Goal: Transaction & Acquisition: Purchase product/service

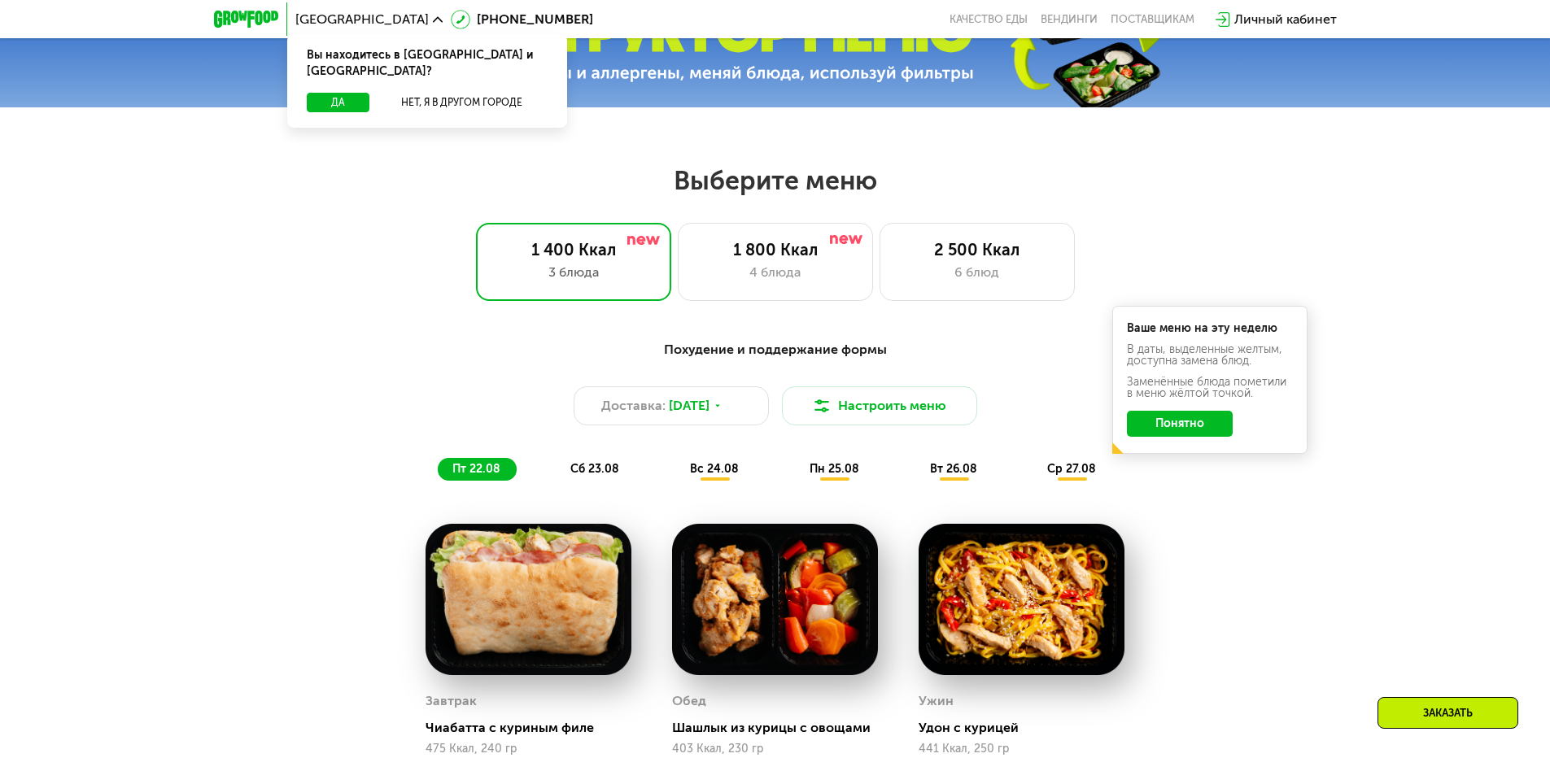
scroll to position [732, 0]
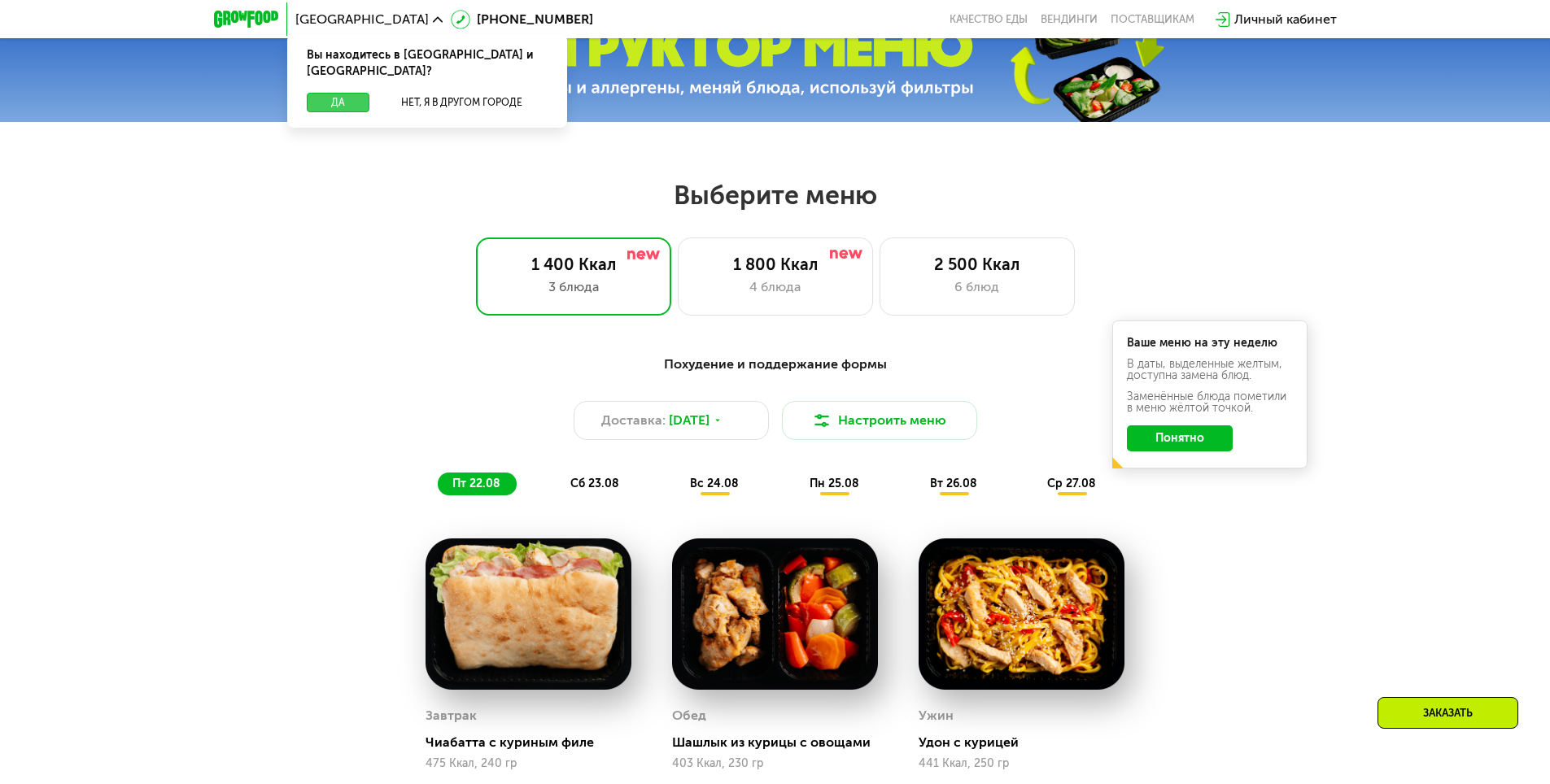
click at [352, 93] on button "Да" at bounding box center [338, 102] width 63 height 19
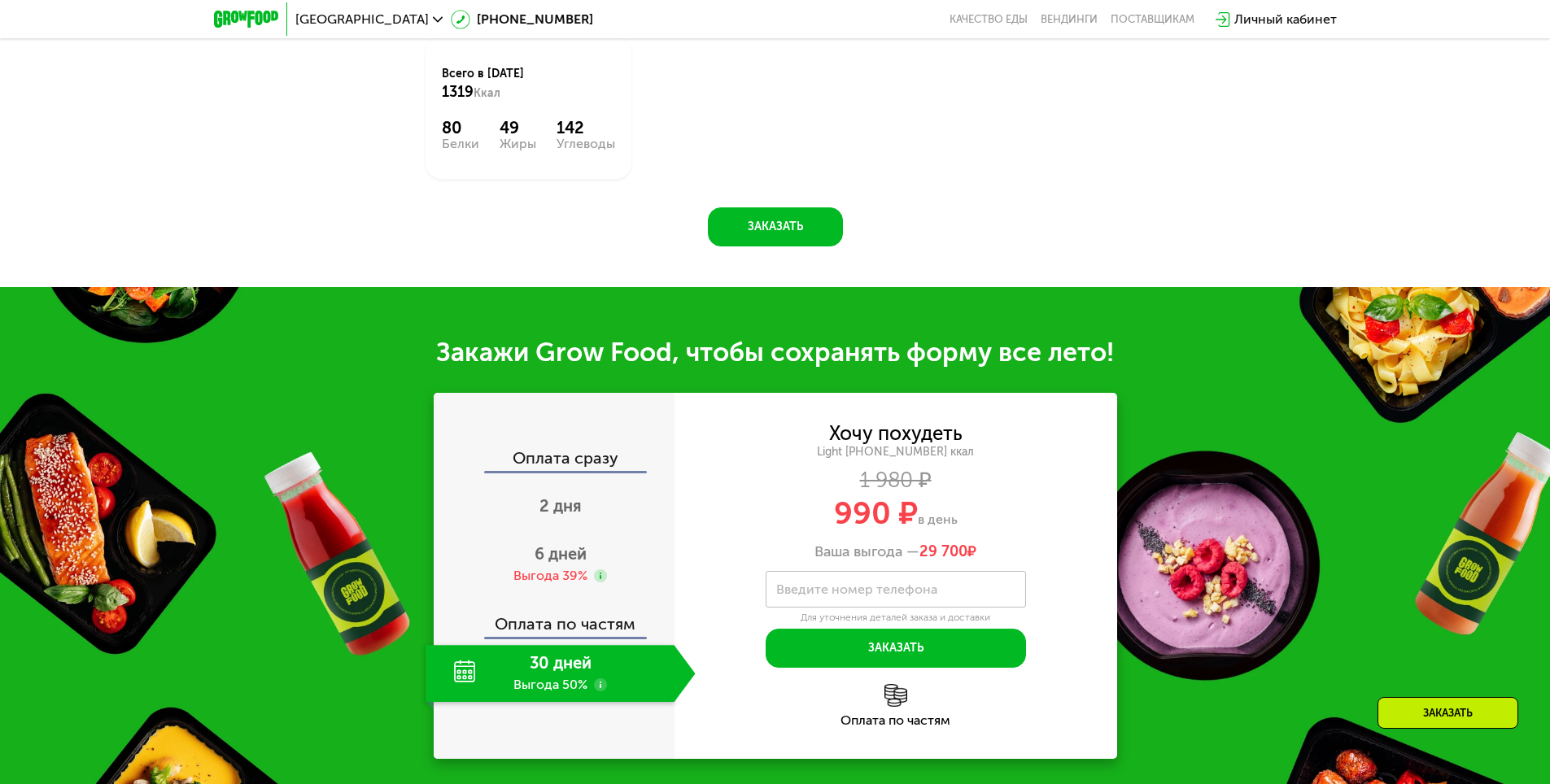
scroll to position [1546, 0]
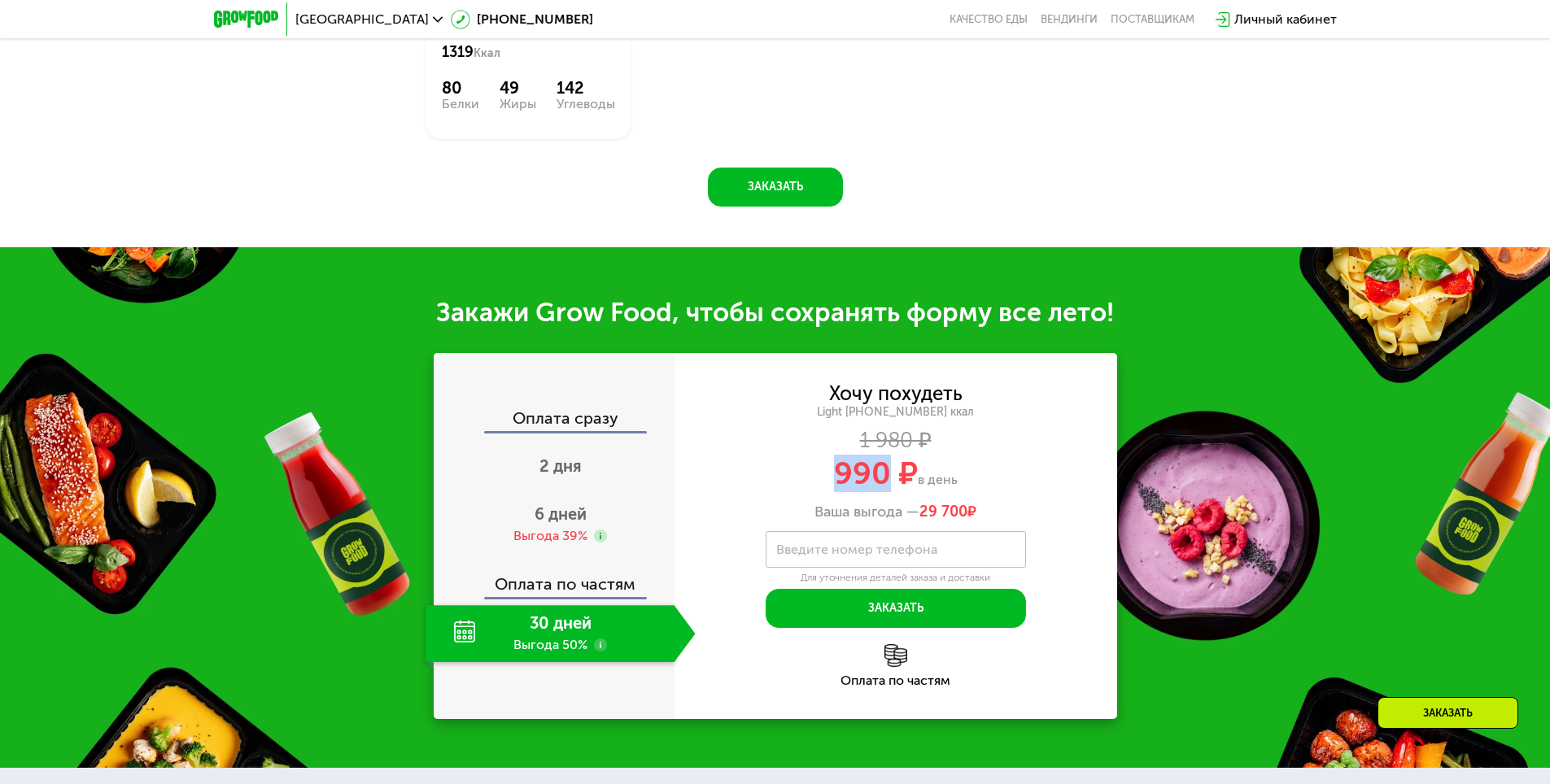
drag, startPoint x: 832, startPoint y: 482, endPoint x: 884, endPoint y: 481, distance: 52.0
click at [884, 481] on div "990 ₽ в день" at bounding box center [896, 473] width 442 height 31
click at [732, 428] on div "Хочу похудеть Light [PHONE_NUMBER] ккал 1 980 ₽ 990 ₽ в день Ваша выгода — 29 7…" at bounding box center [896, 453] width 442 height 137
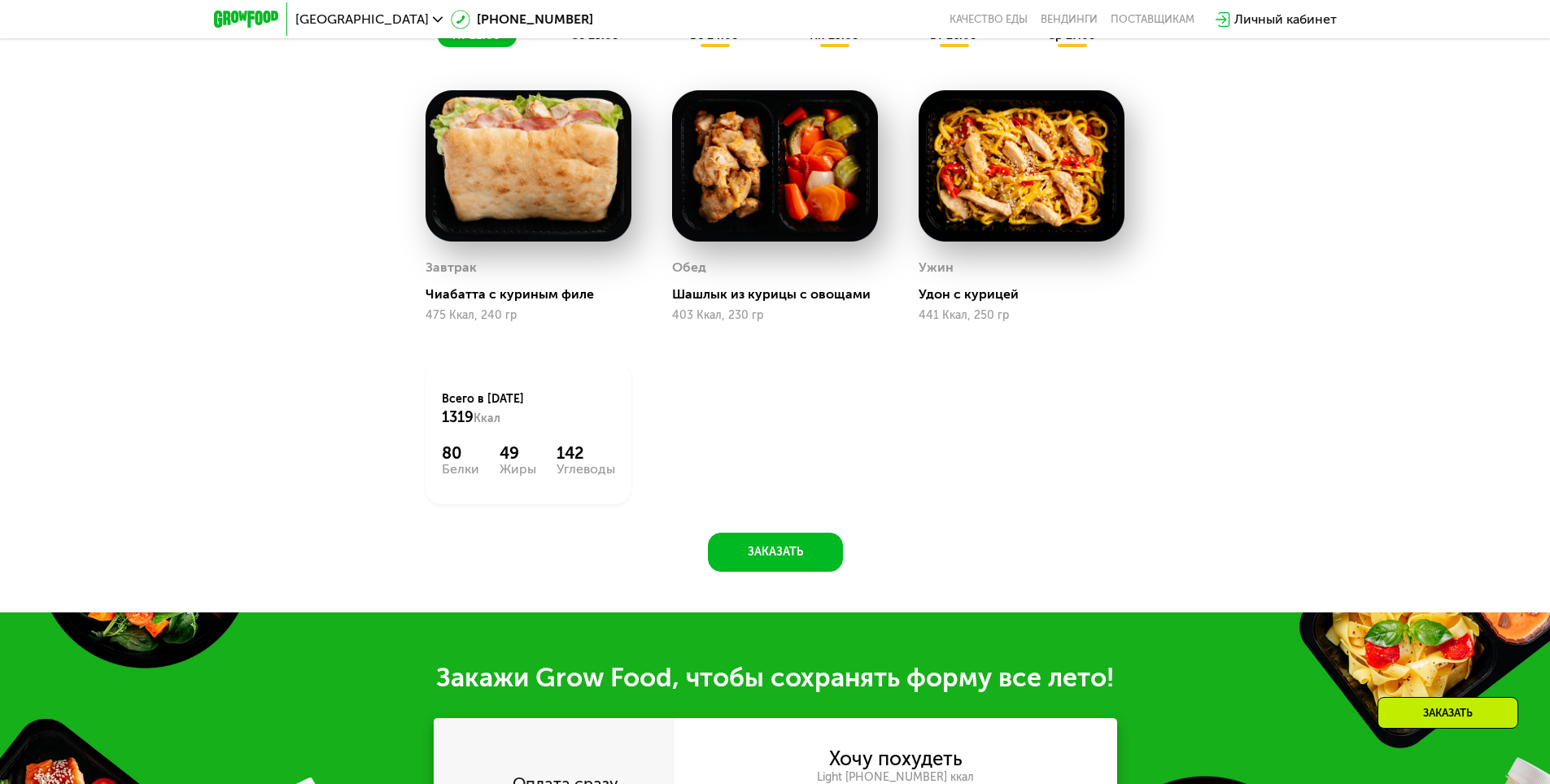
scroll to position [977, 0]
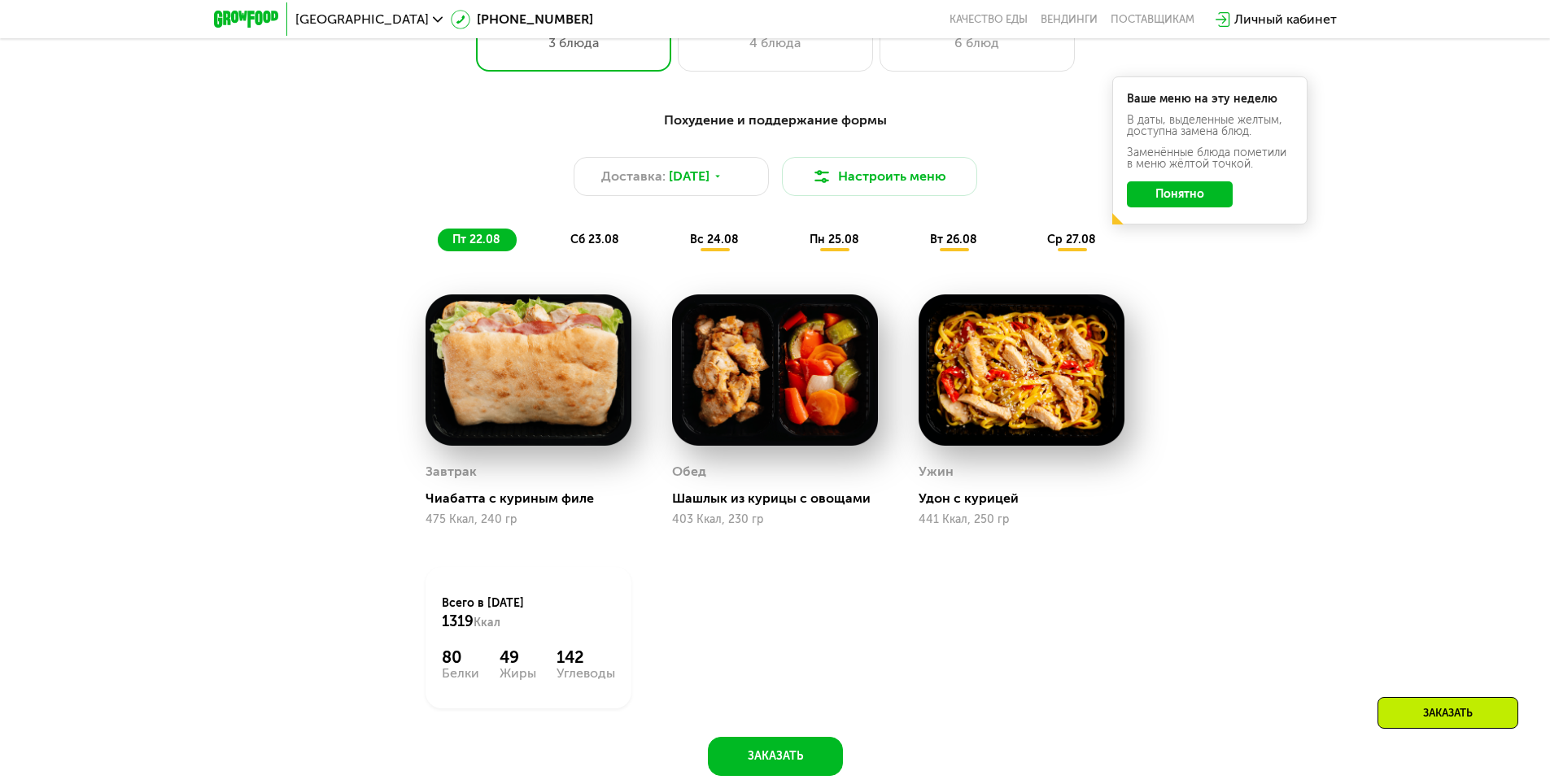
click at [581, 238] on span "сб 23.08" at bounding box center [594, 239] width 48 height 14
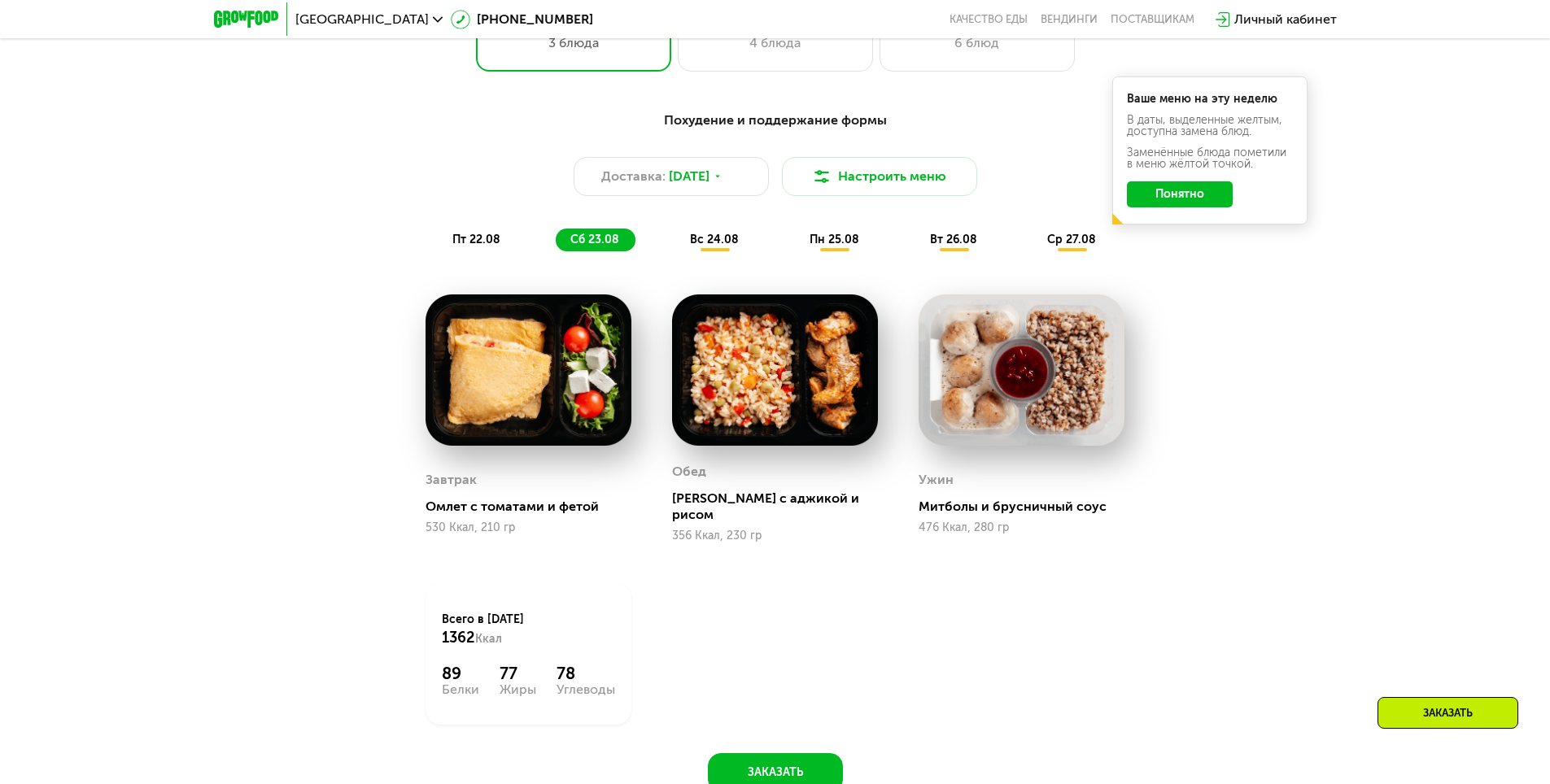
click at [795, 251] on div "вс 24.08" at bounding box center [835, 239] width 80 height 23
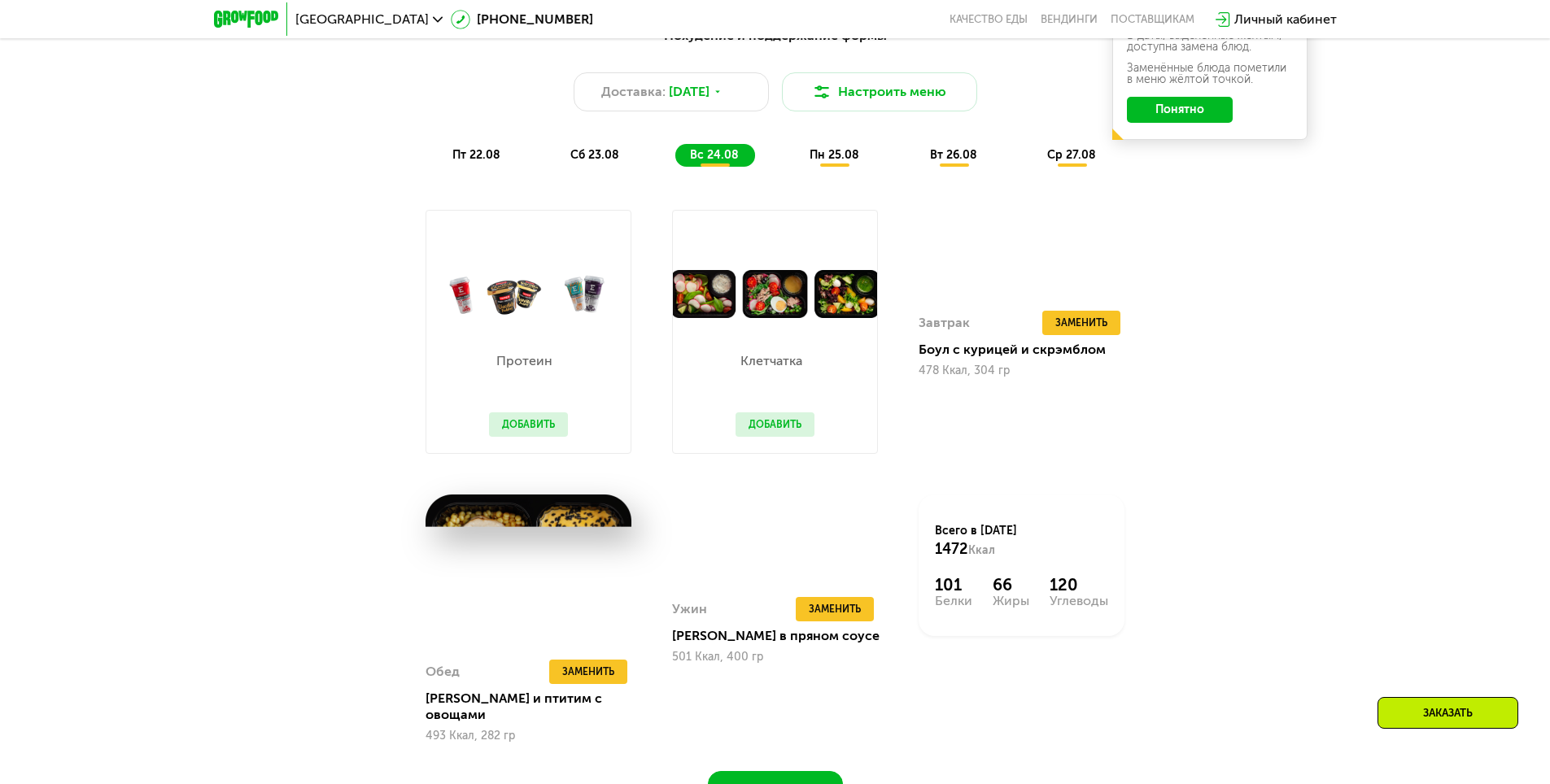
scroll to position [1058, 0]
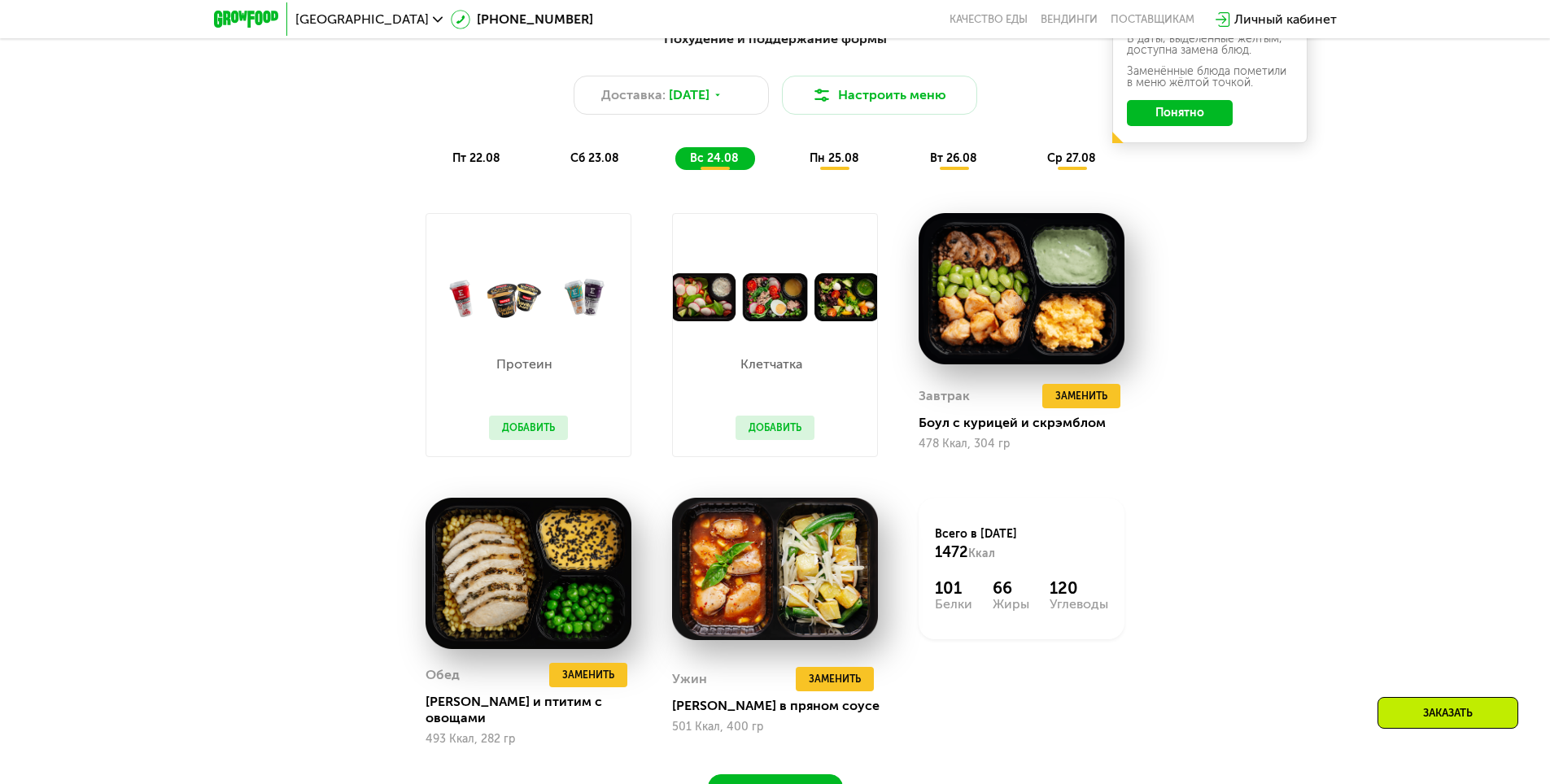
click at [822, 165] on span "пн 25.08" at bounding box center [834, 158] width 49 height 14
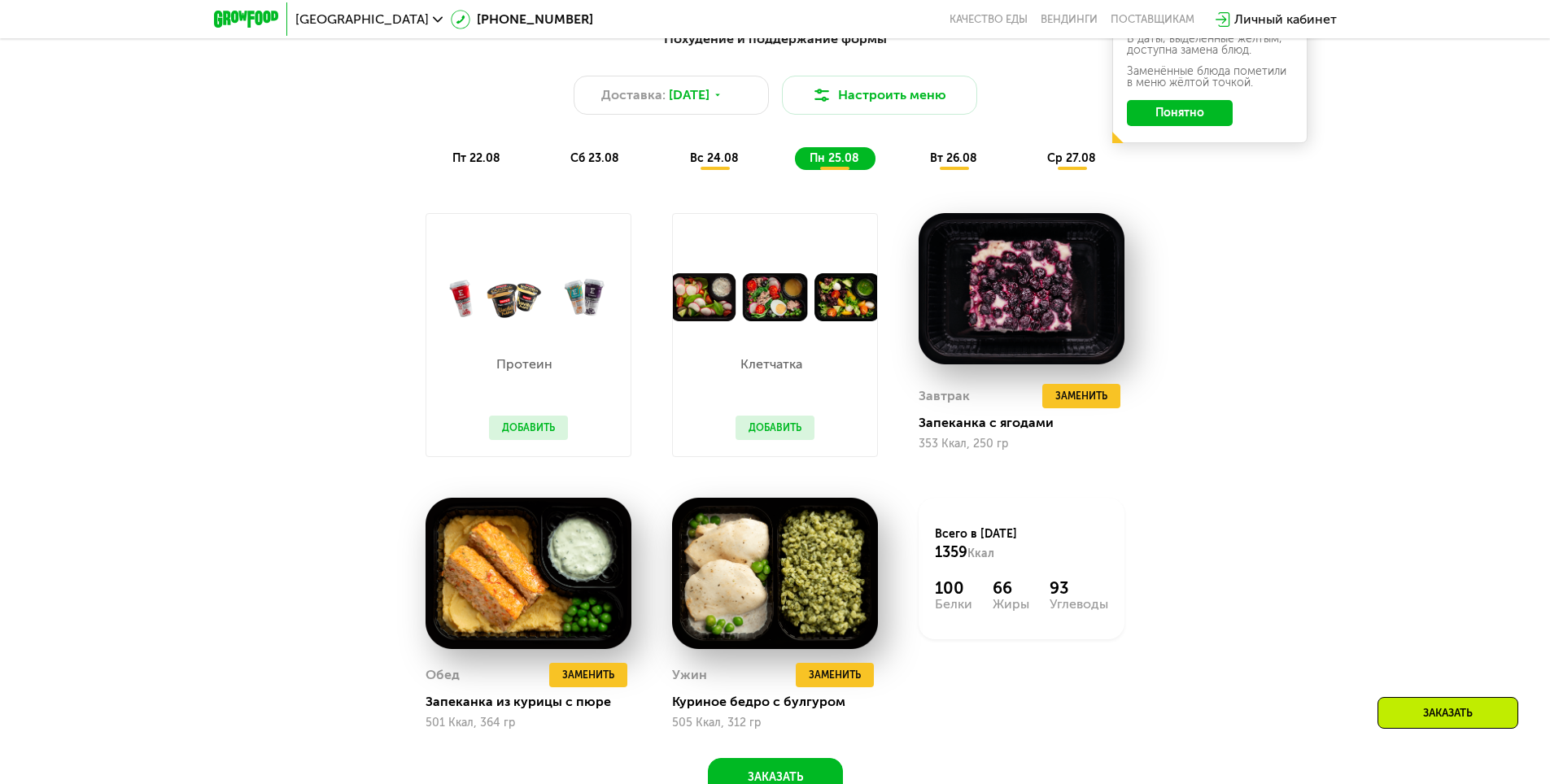
click at [957, 164] on span "вт 26.08" at bounding box center [954, 158] width 48 height 14
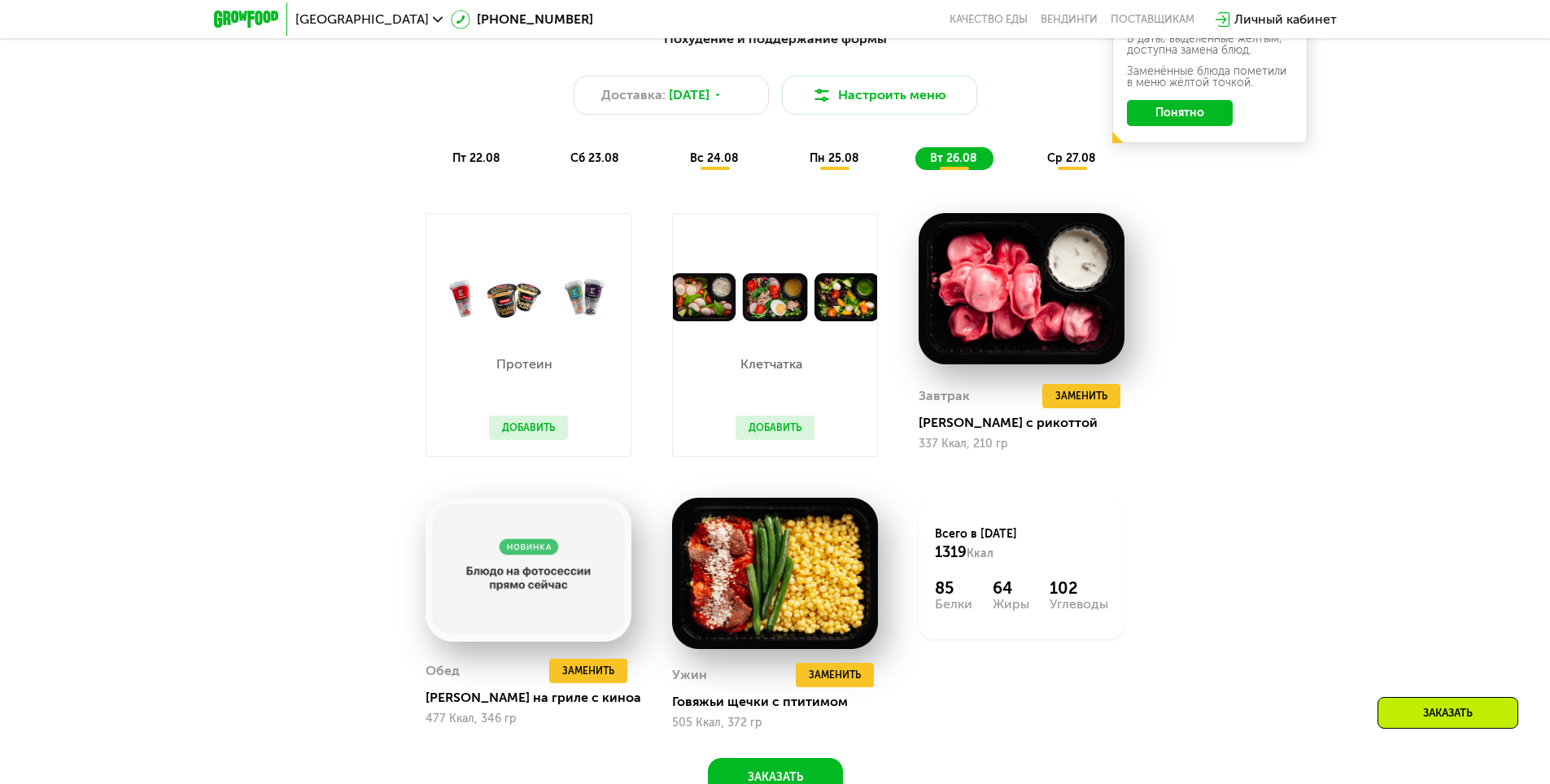
click at [1070, 164] on span "ср 27.08" at bounding box center [1071, 158] width 48 height 14
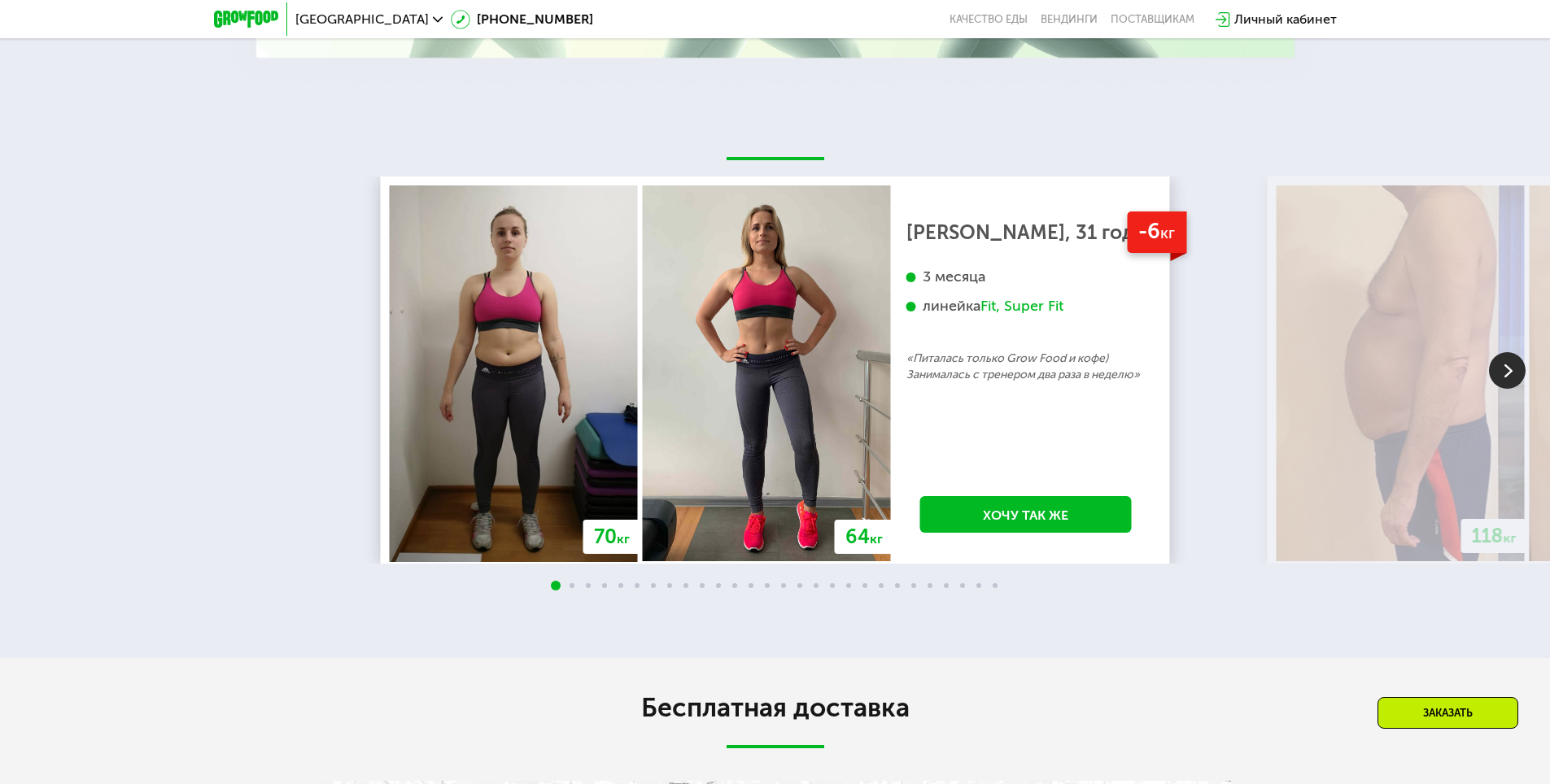
scroll to position [3141, 0]
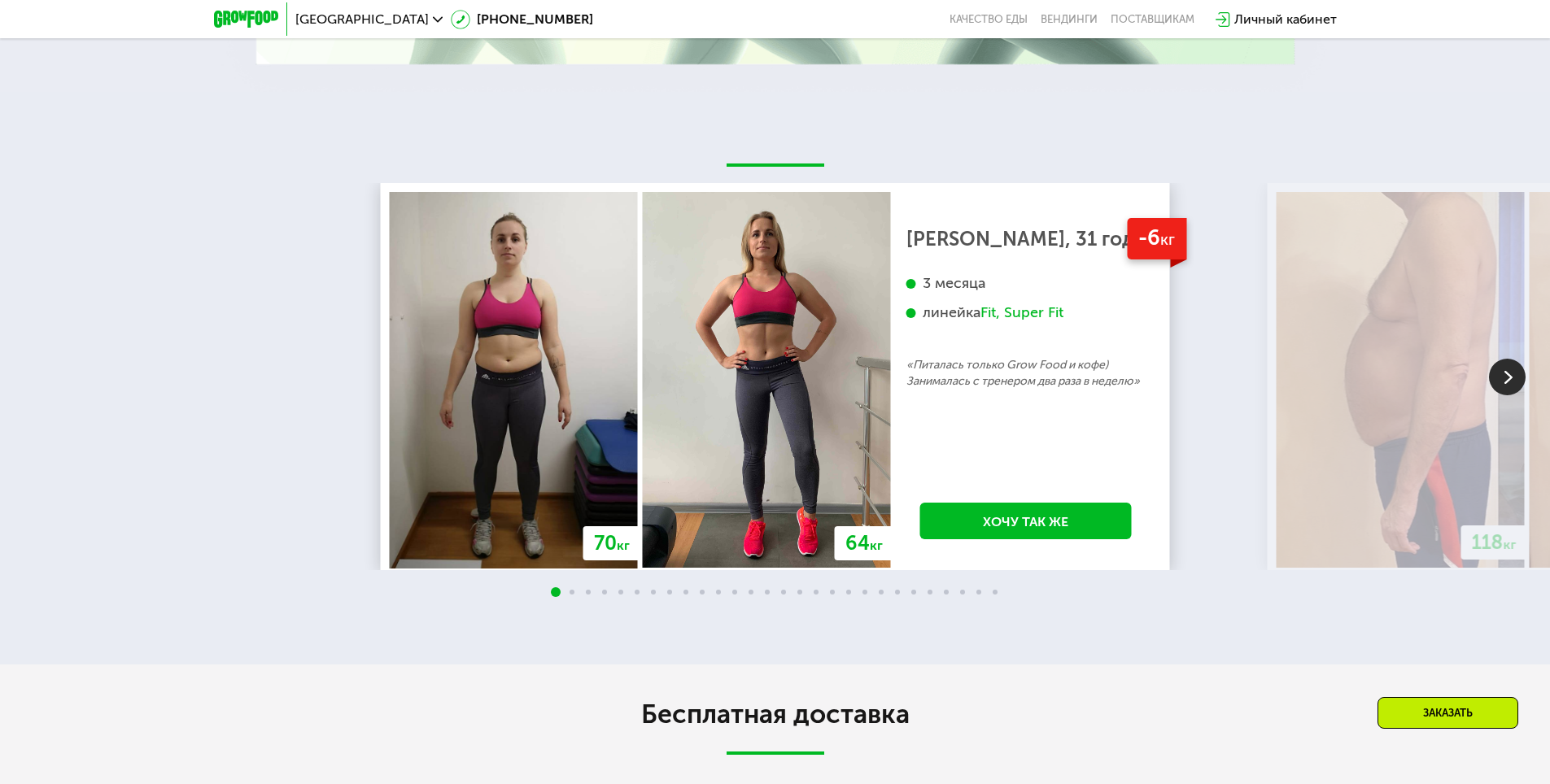
click at [1511, 359] on img at bounding box center [1508, 377] width 37 height 37
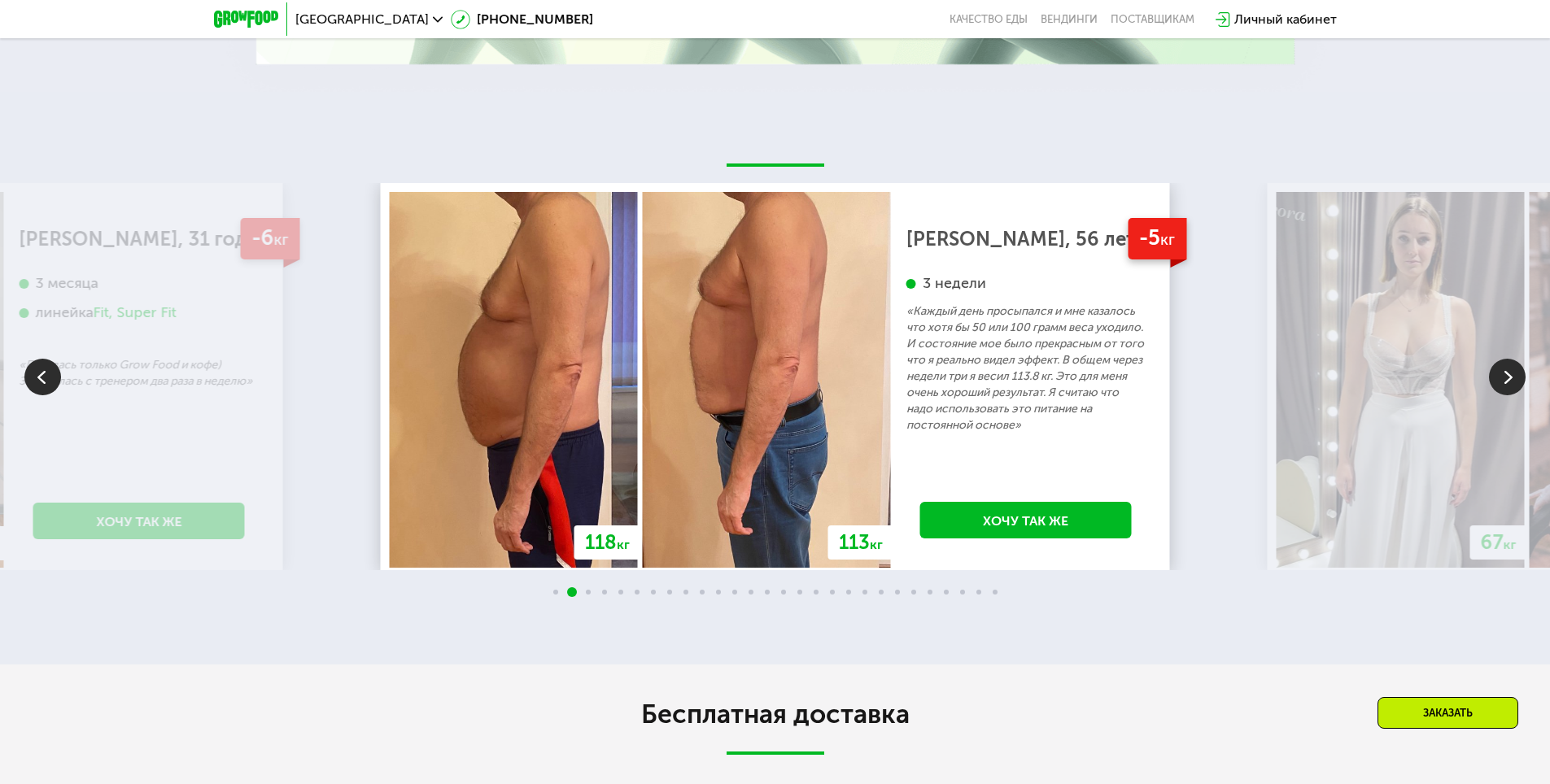
click at [54, 369] on img at bounding box center [43, 377] width 37 height 37
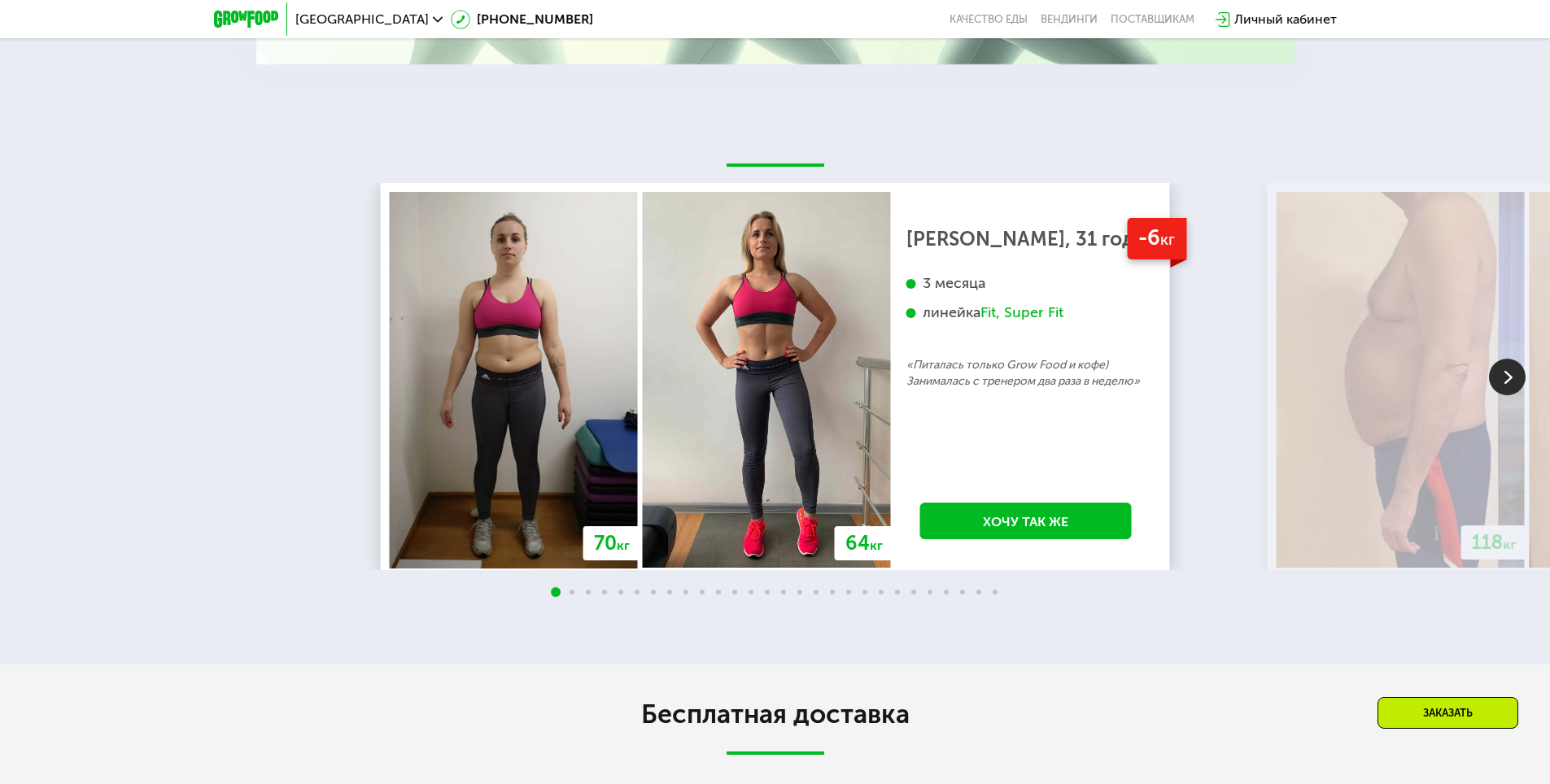
click at [1513, 367] on img at bounding box center [1508, 377] width 37 height 37
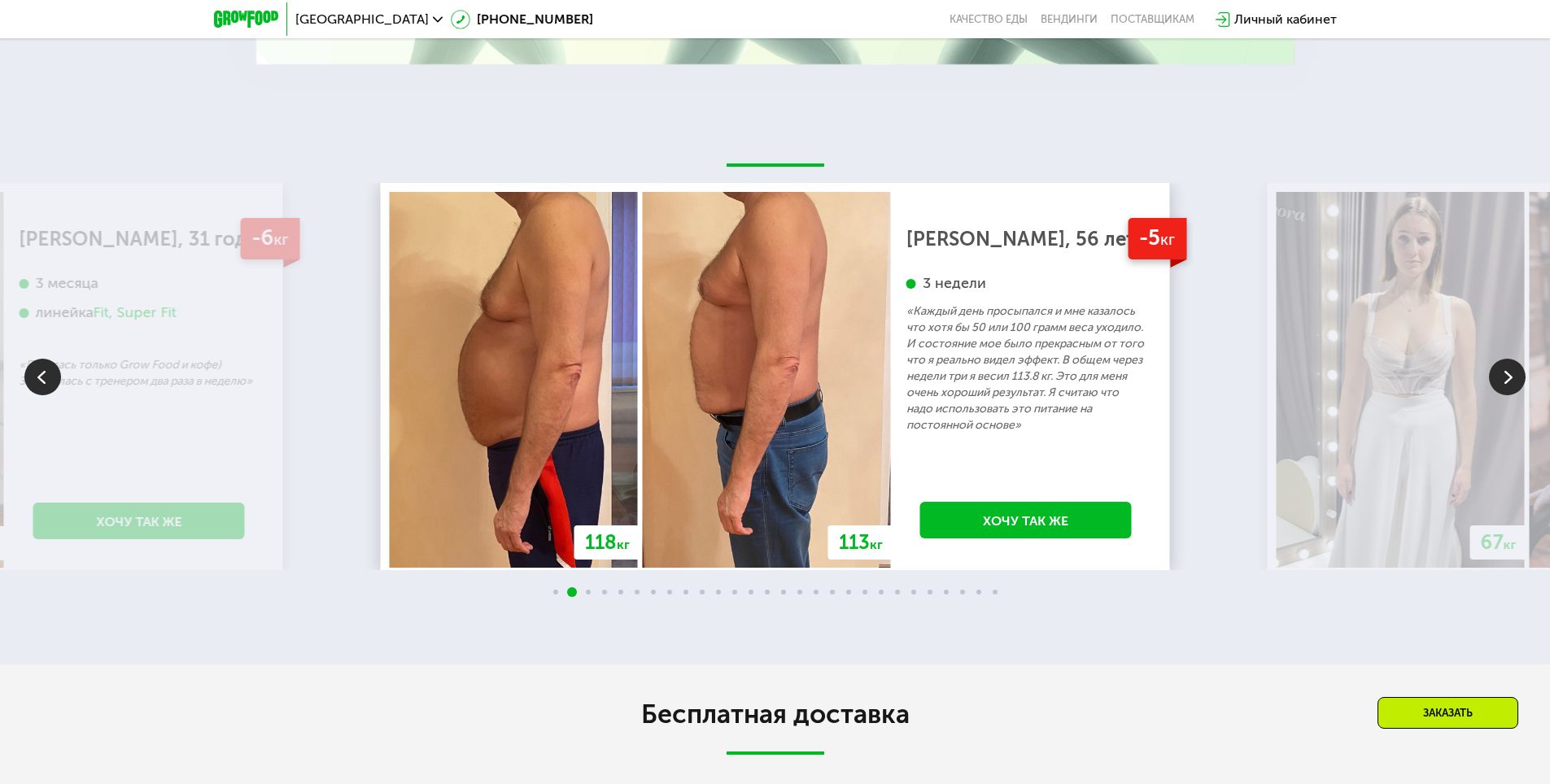
click at [1506, 366] on img at bounding box center [1508, 377] width 37 height 37
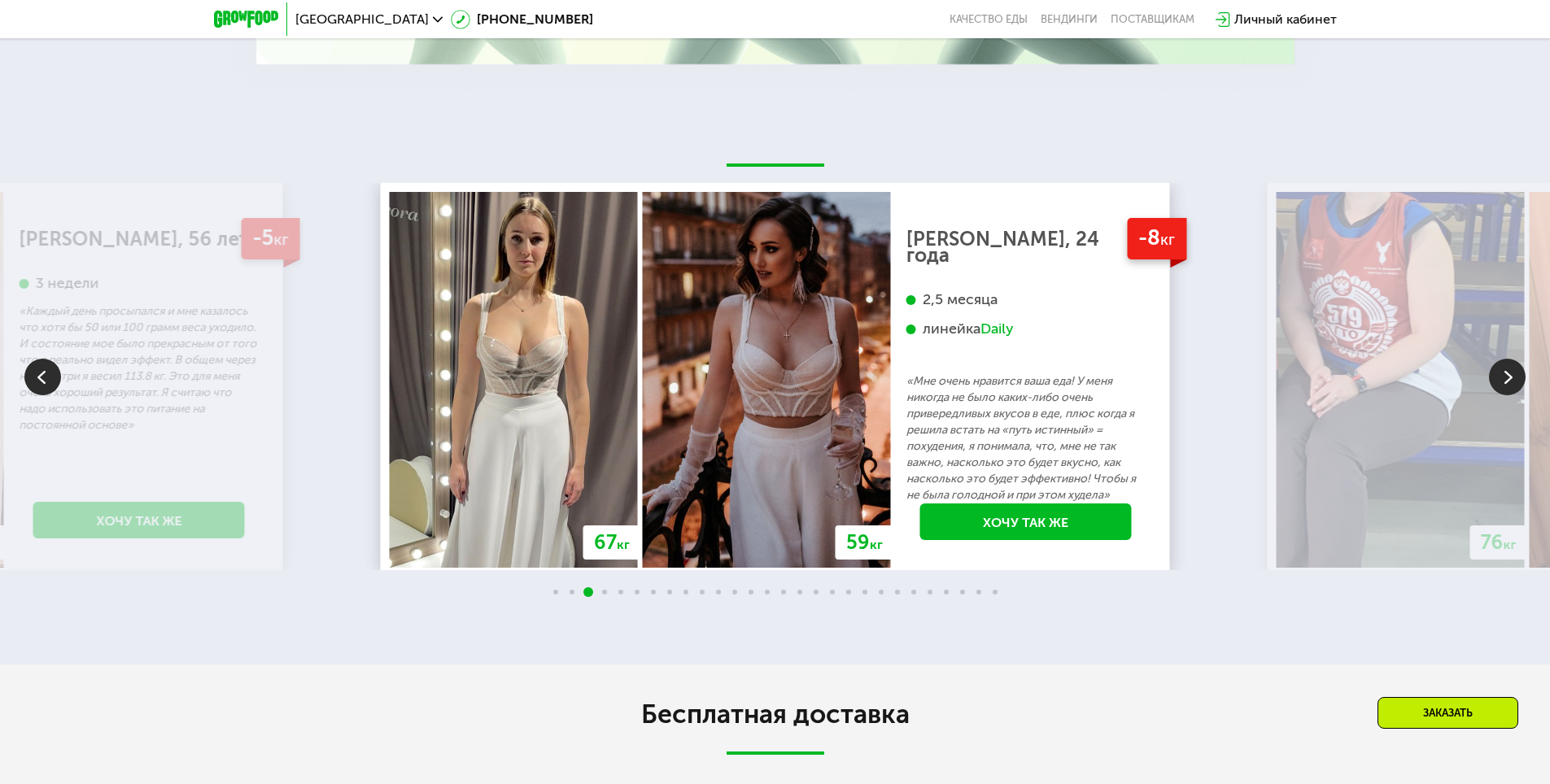
click at [1512, 359] on img at bounding box center [1508, 377] width 37 height 37
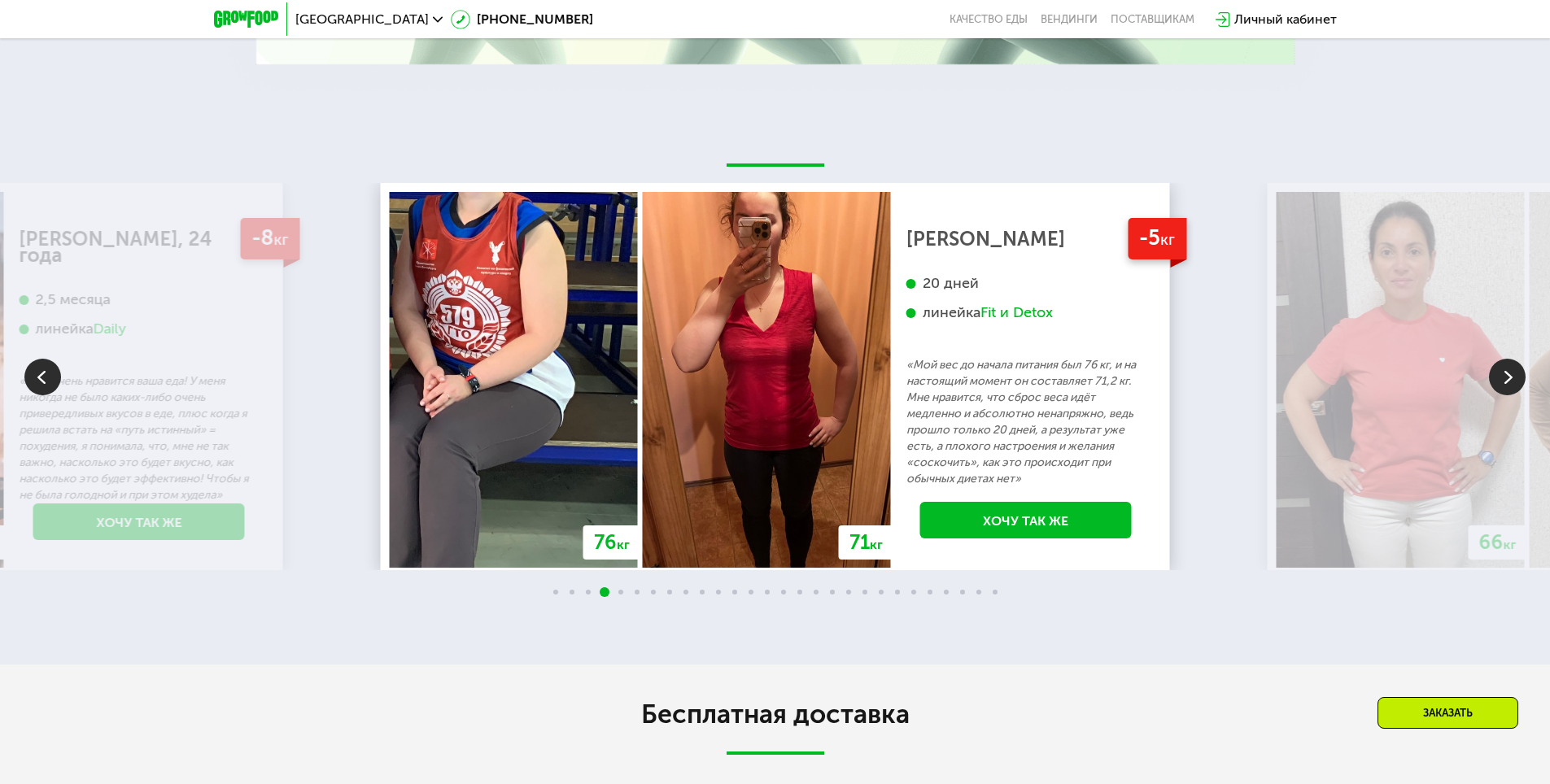
click at [1501, 368] on img at bounding box center [1508, 377] width 37 height 37
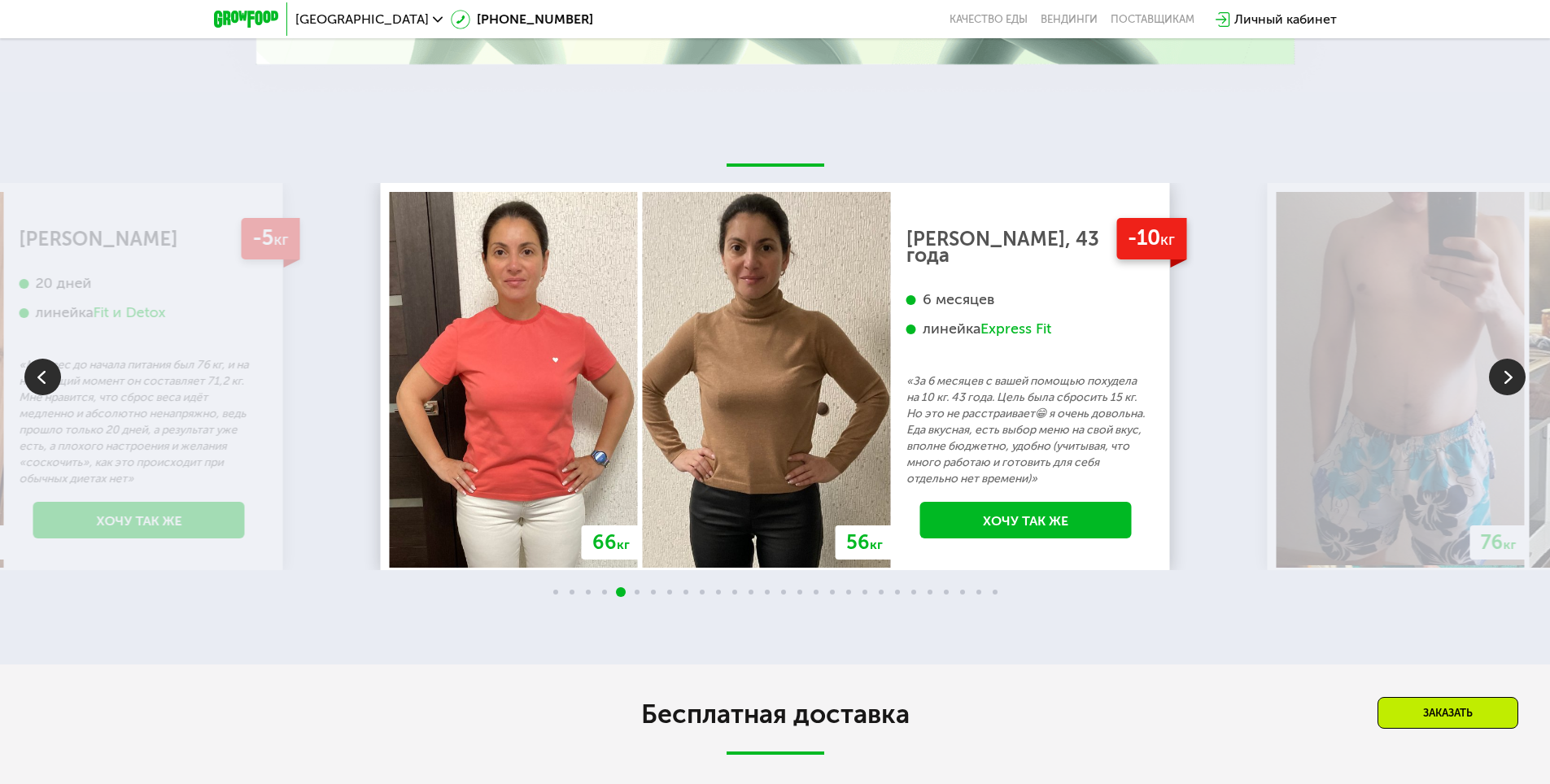
click at [1510, 366] on img at bounding box center [1508, 377] width 37 height 37
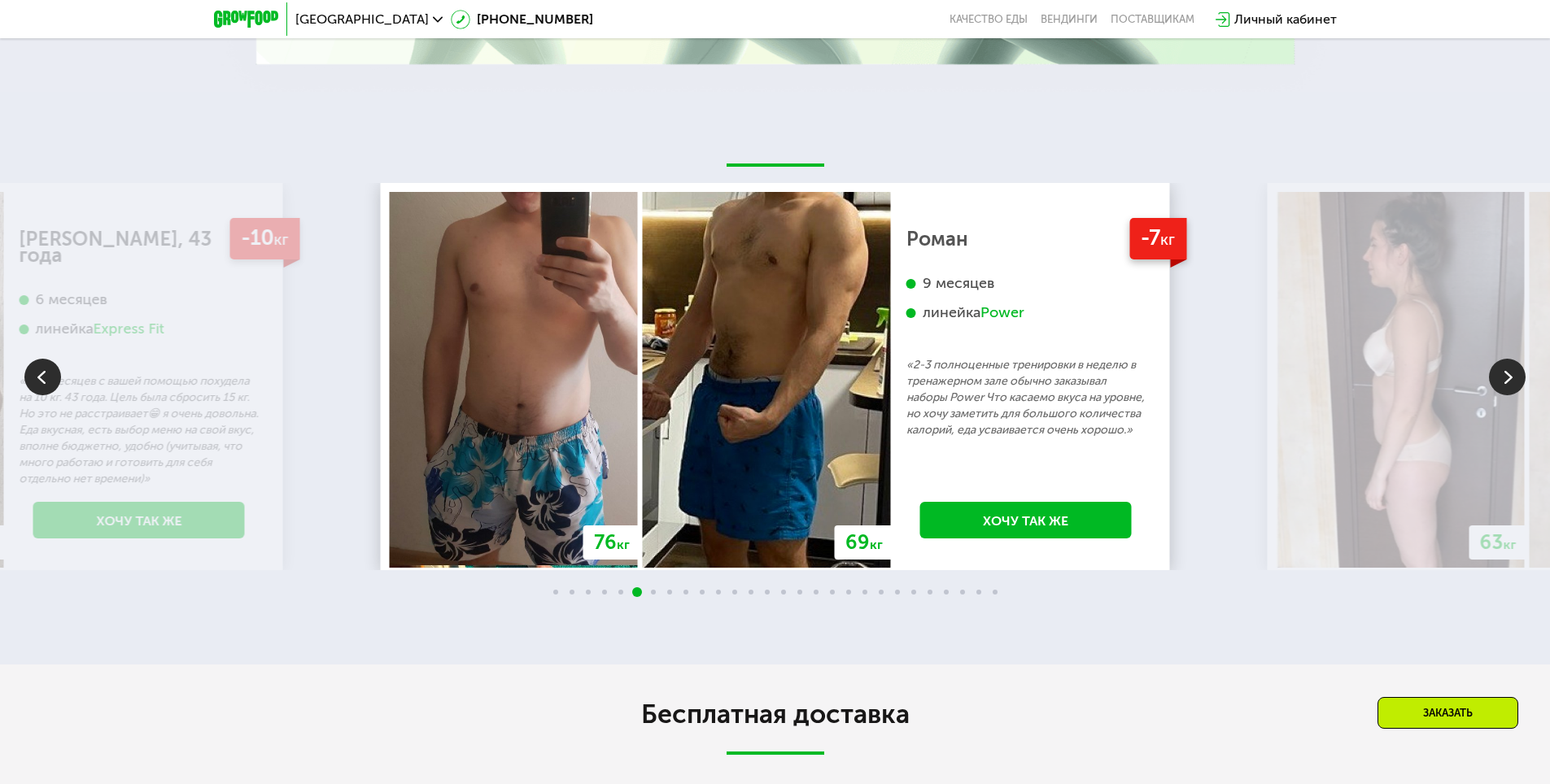
click at [1510, 366] on img at bounding box center [1508, 377] width 37 height 37
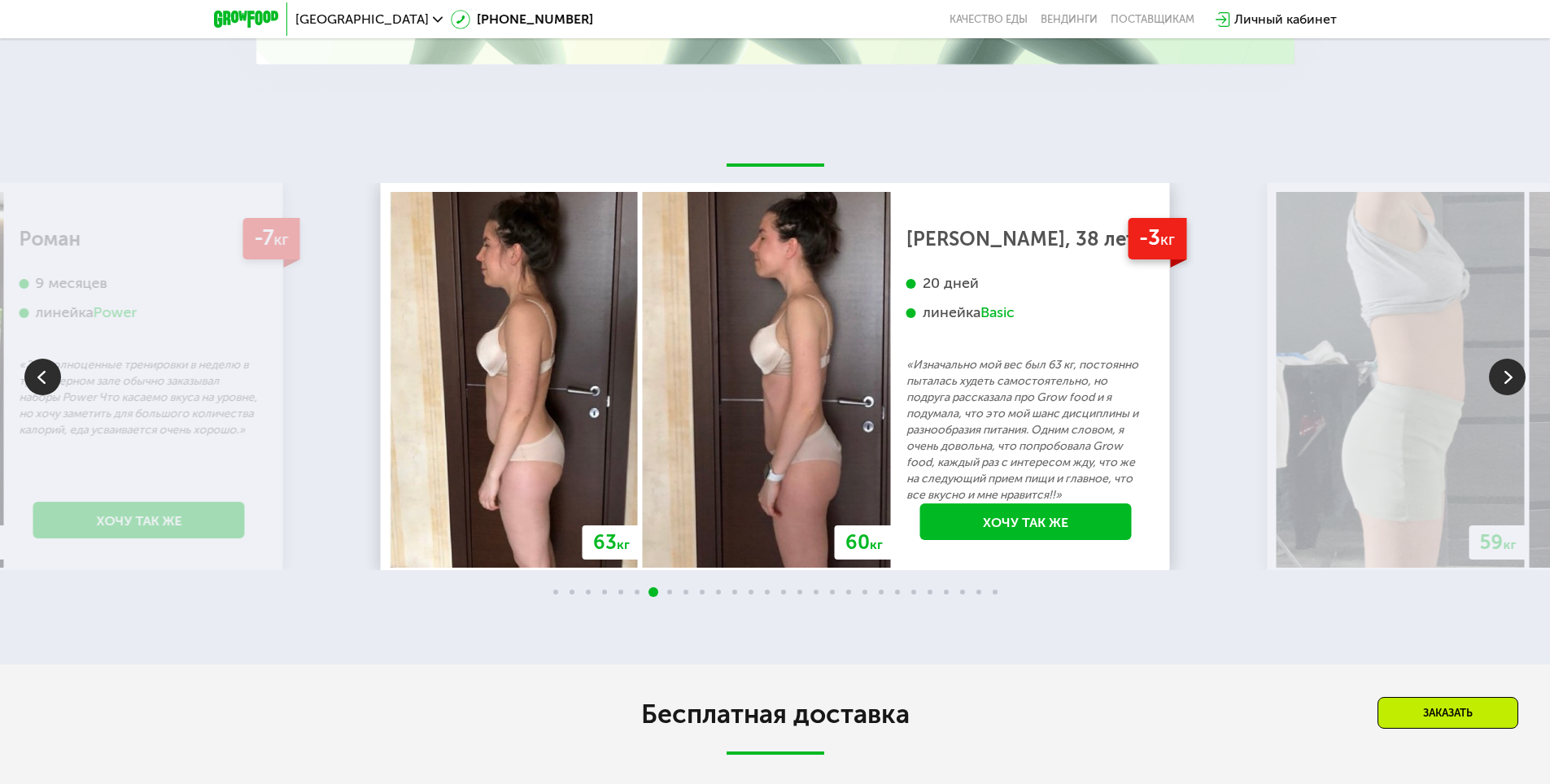
click at [1510, 366] on img at bounding box center [1508, 377] width 37 height 37
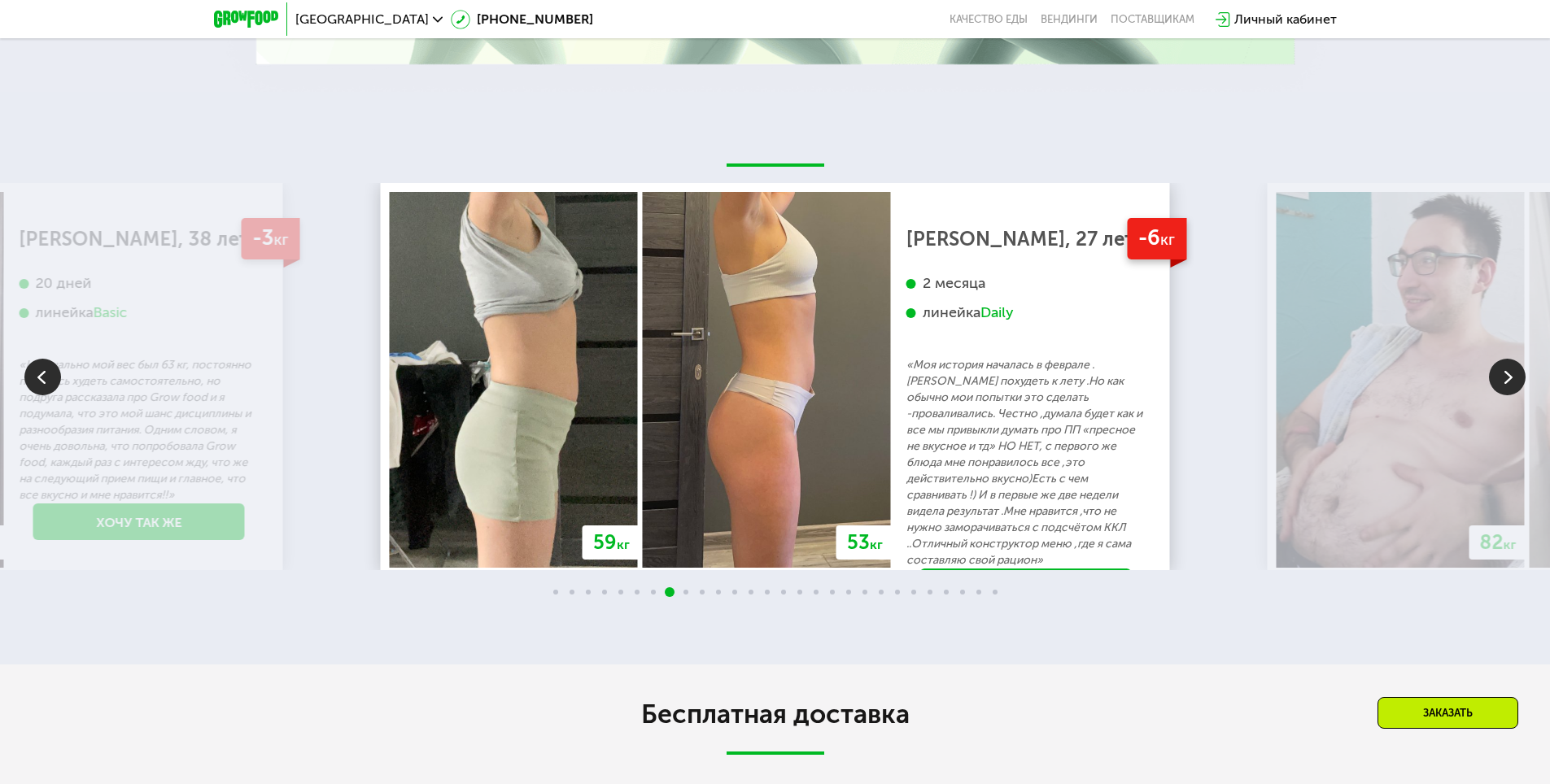
click at [1510, 366] on img at bounding box center [1508, 377] width 37 height 37
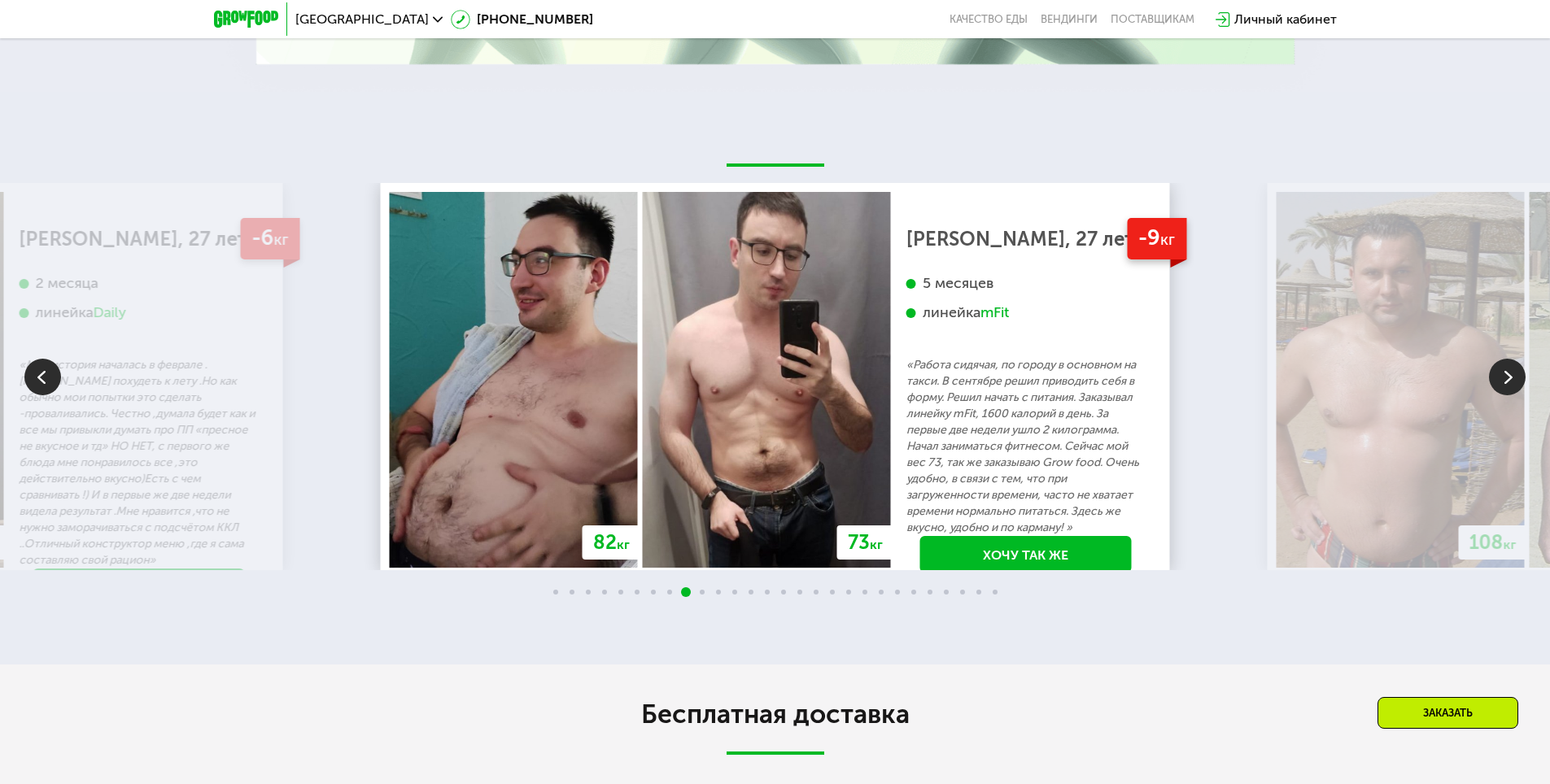
click at [1510, 366] on img at bounding box center [1508, 377] width 37 height 37
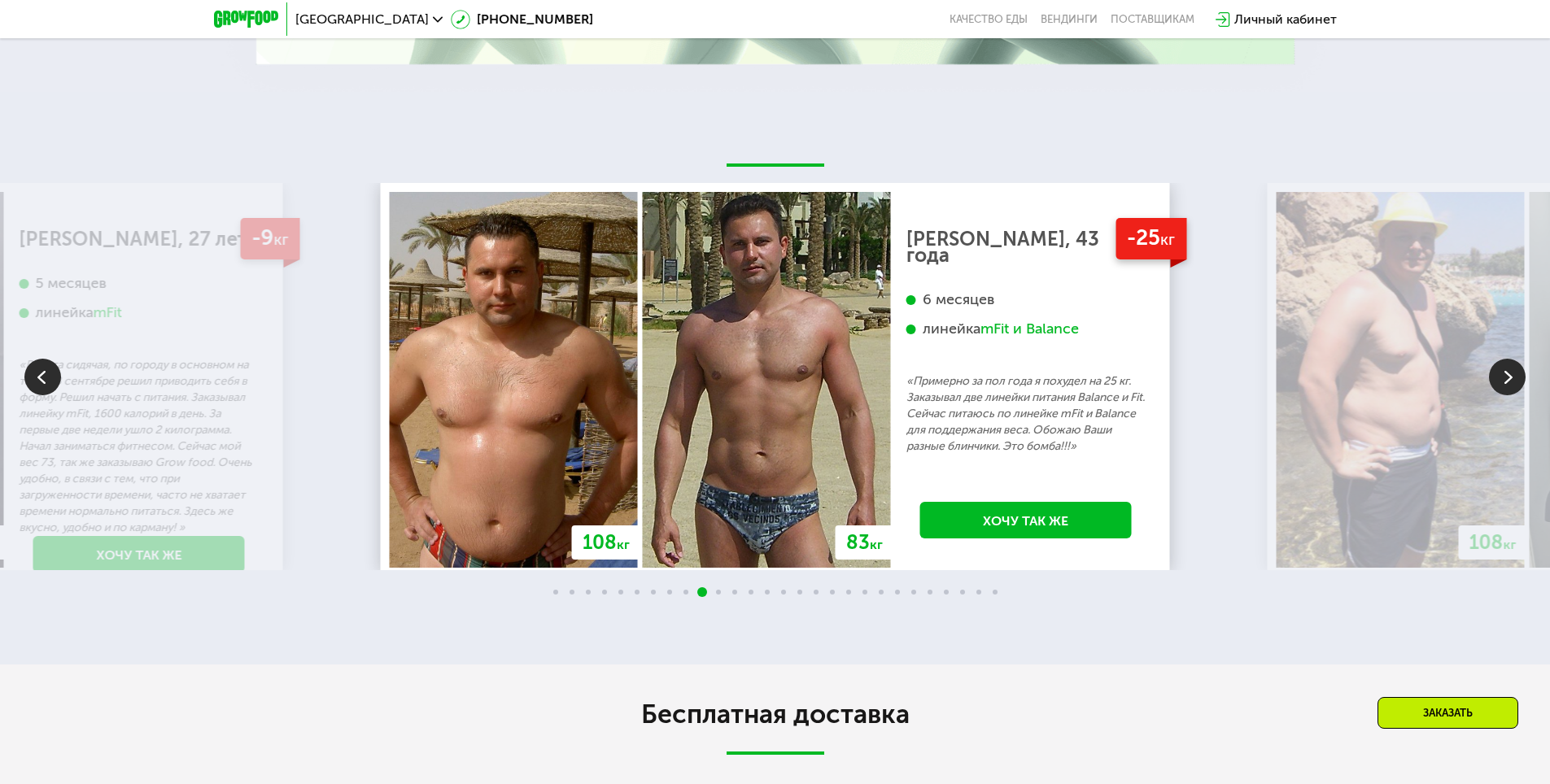
click at [1504, 370] on img at bounding box center [1508, 377] width 37 height 37
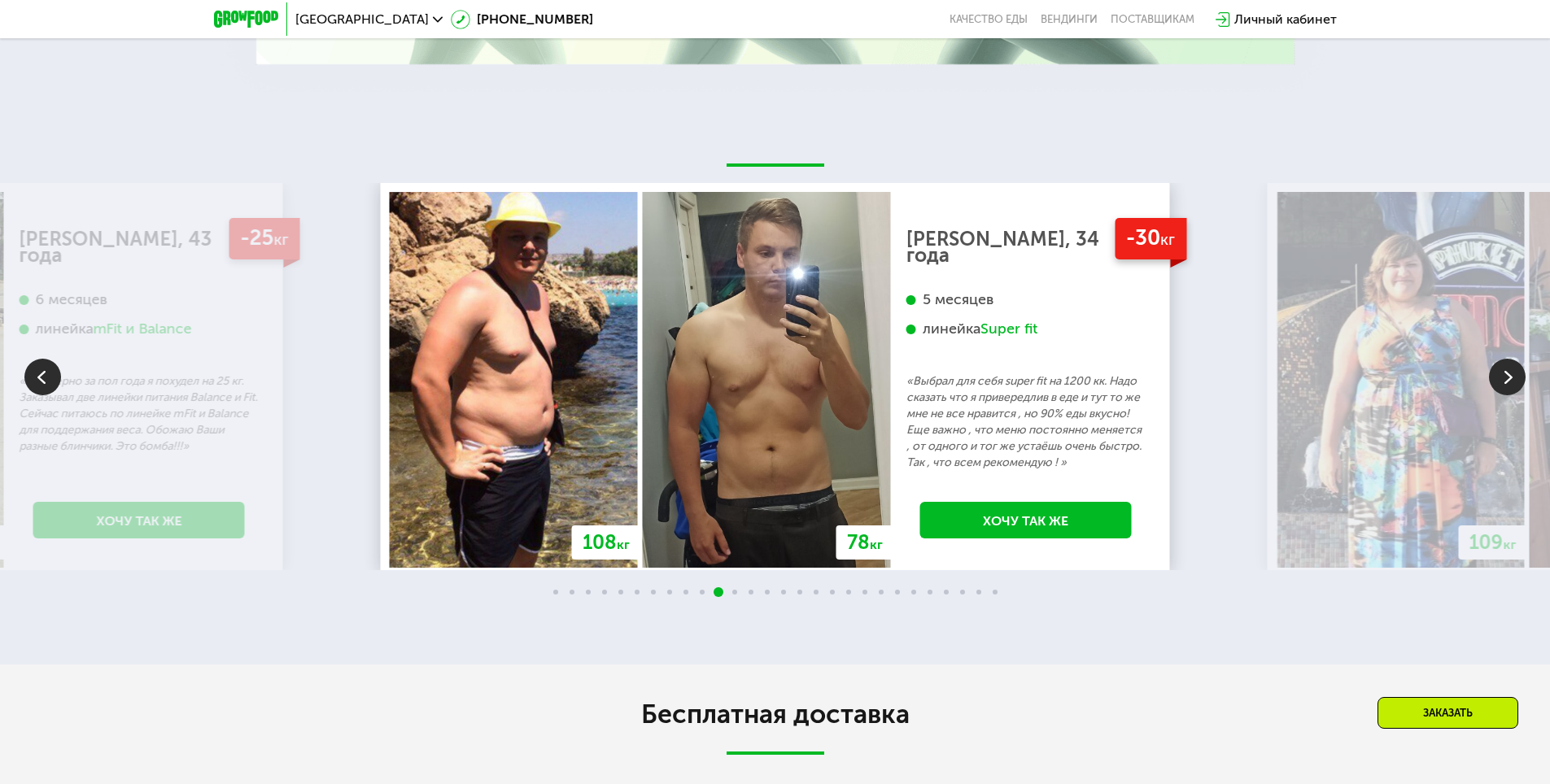
click at [1510, 368] on img at bounding box center [1508, 377] width 37 height 37
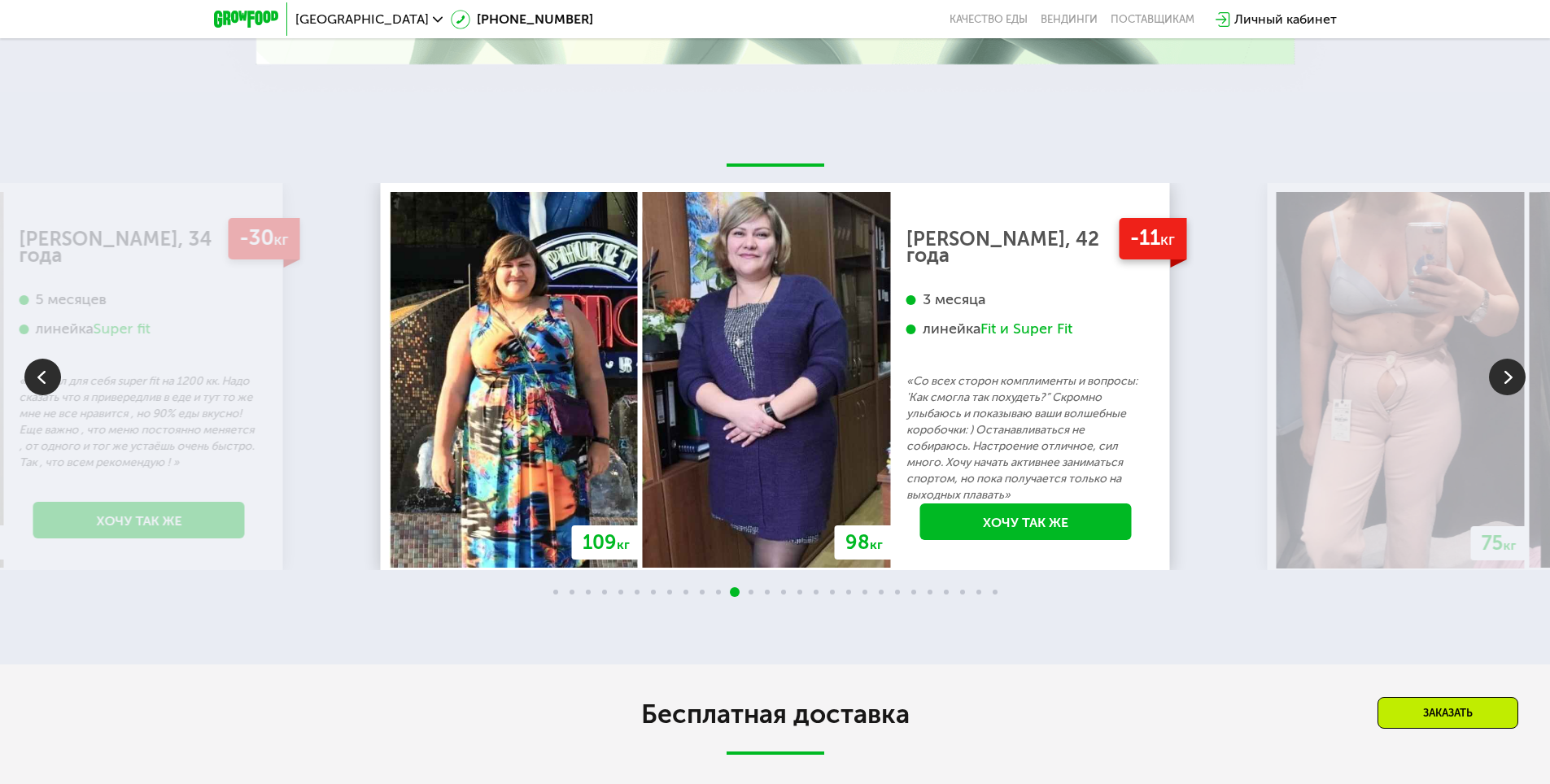
click at [1510, 368] on img at bounding box center [1508, 377] width 37 height 37
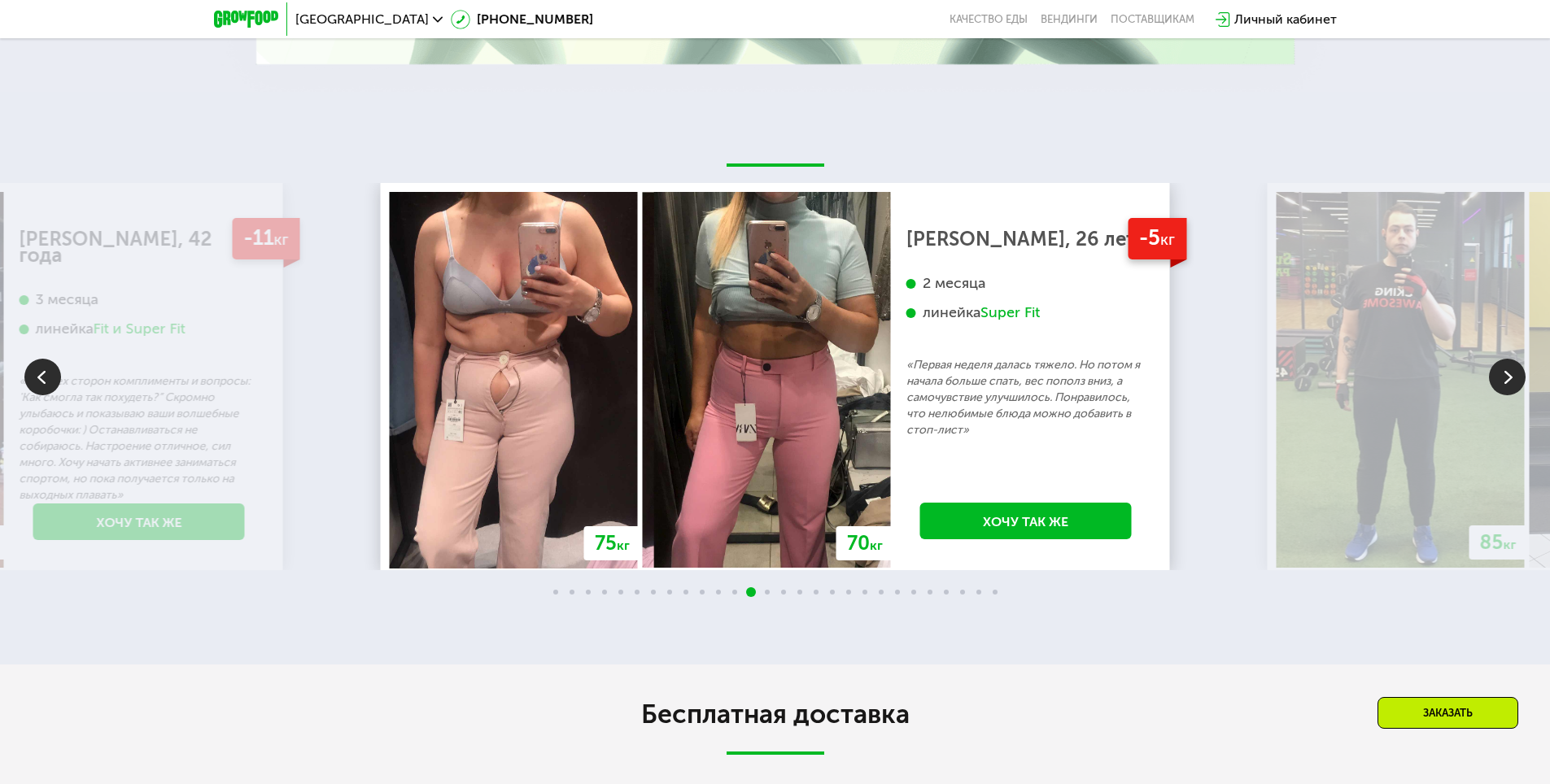
click at [1510, 368] on img at bounding box center [1508, 377] width 37 height 37
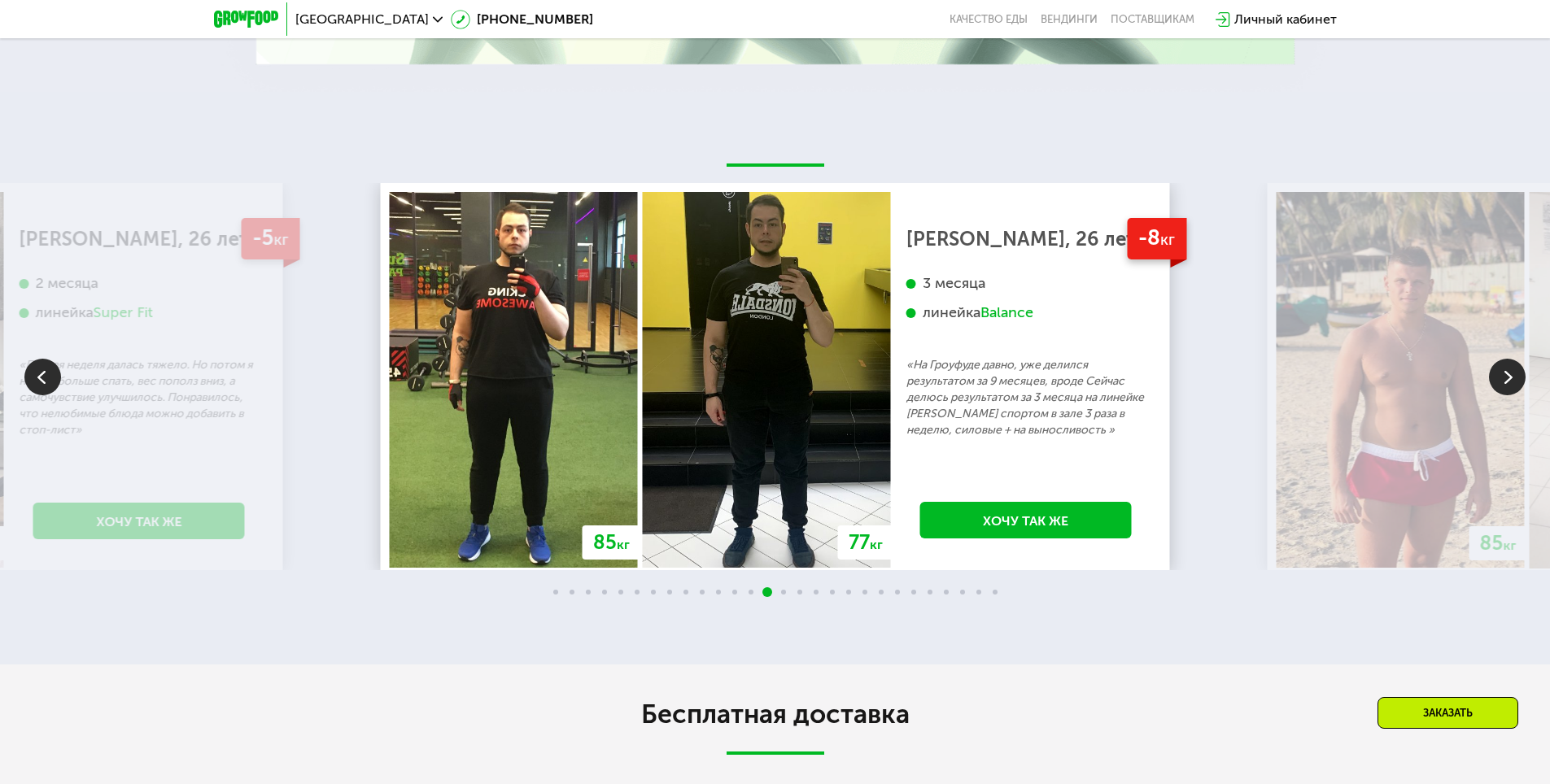
click at [1510, 368] on img at bounding box center [1508, 377] width 37 height 37
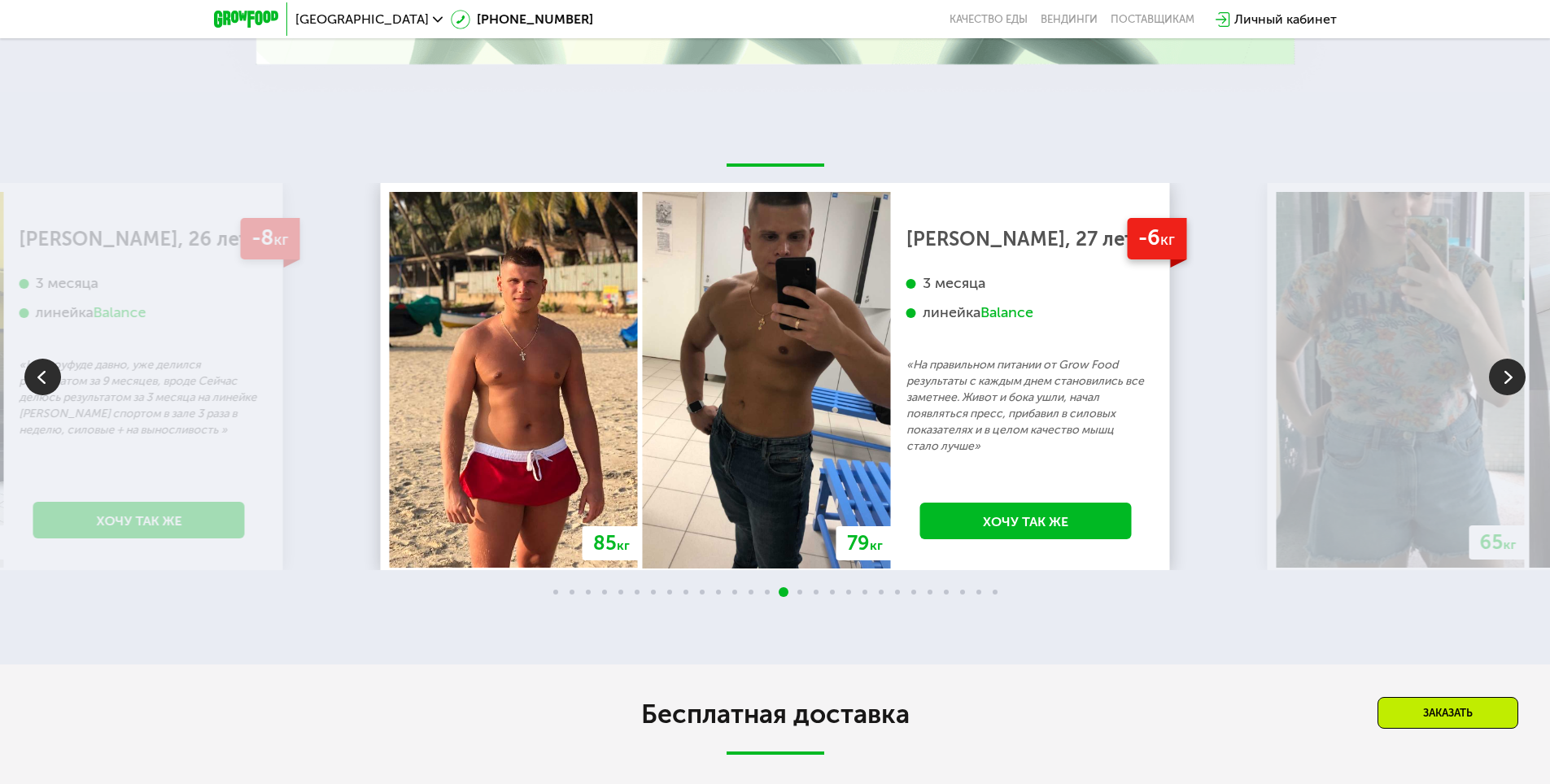
click at [1510, 368] on img at bounding box center [1508, 377] width 37 height 37
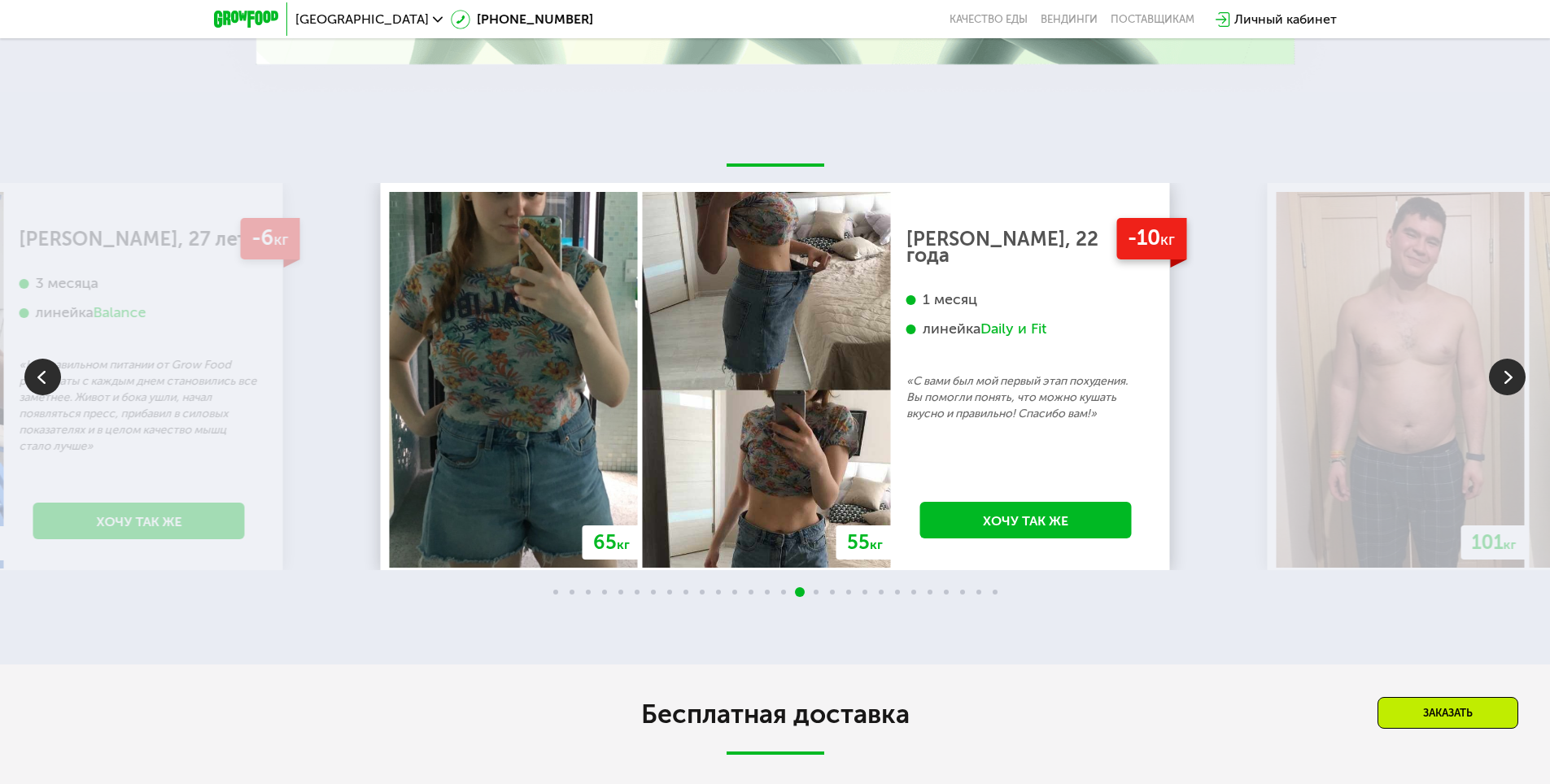
click at [1510, 368] on img at bounding box center [1508, 377] width 37 height 37
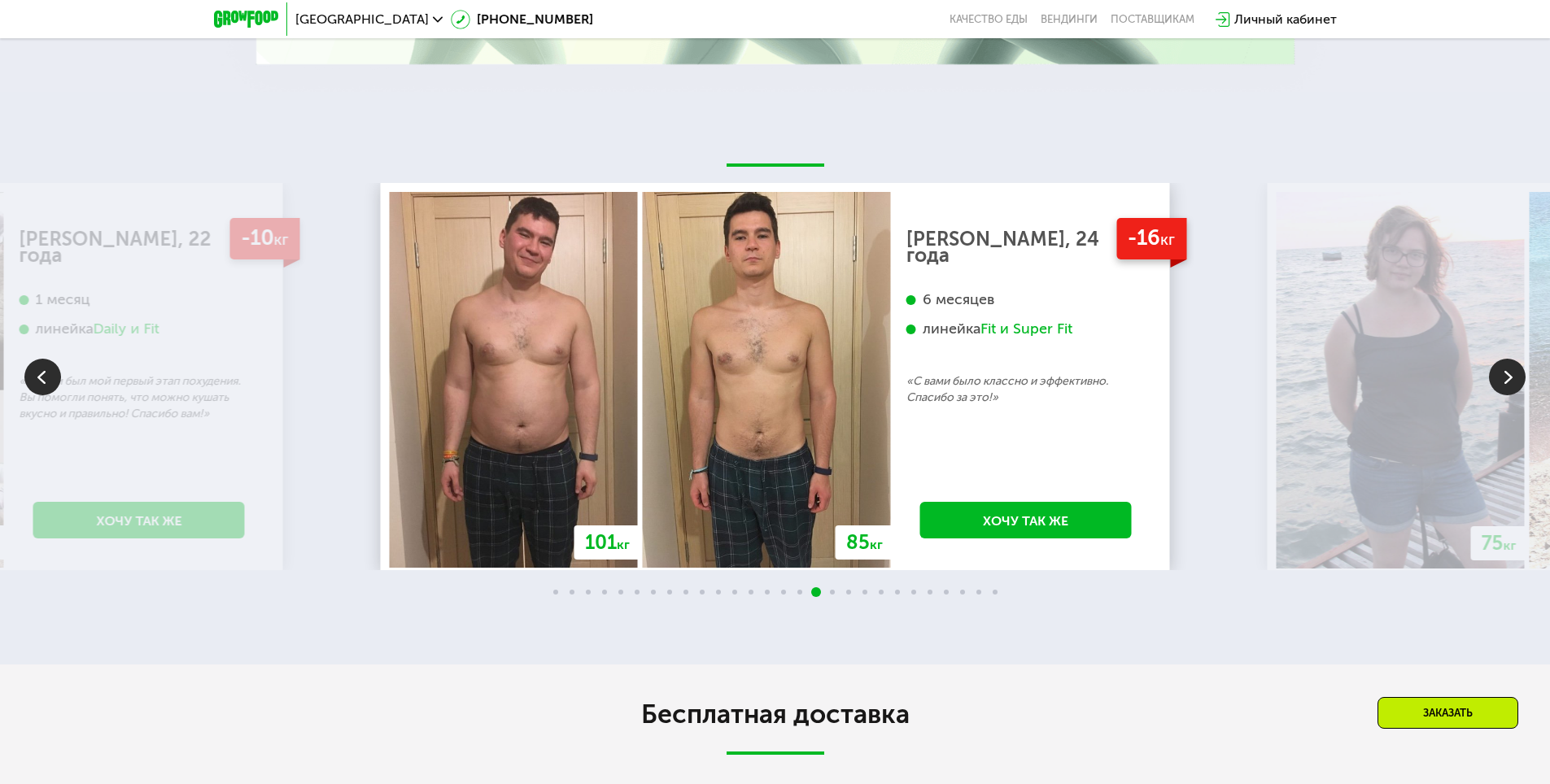
click at [1510, 368] on img at bounding box center [1508, 377] width 37 height 37
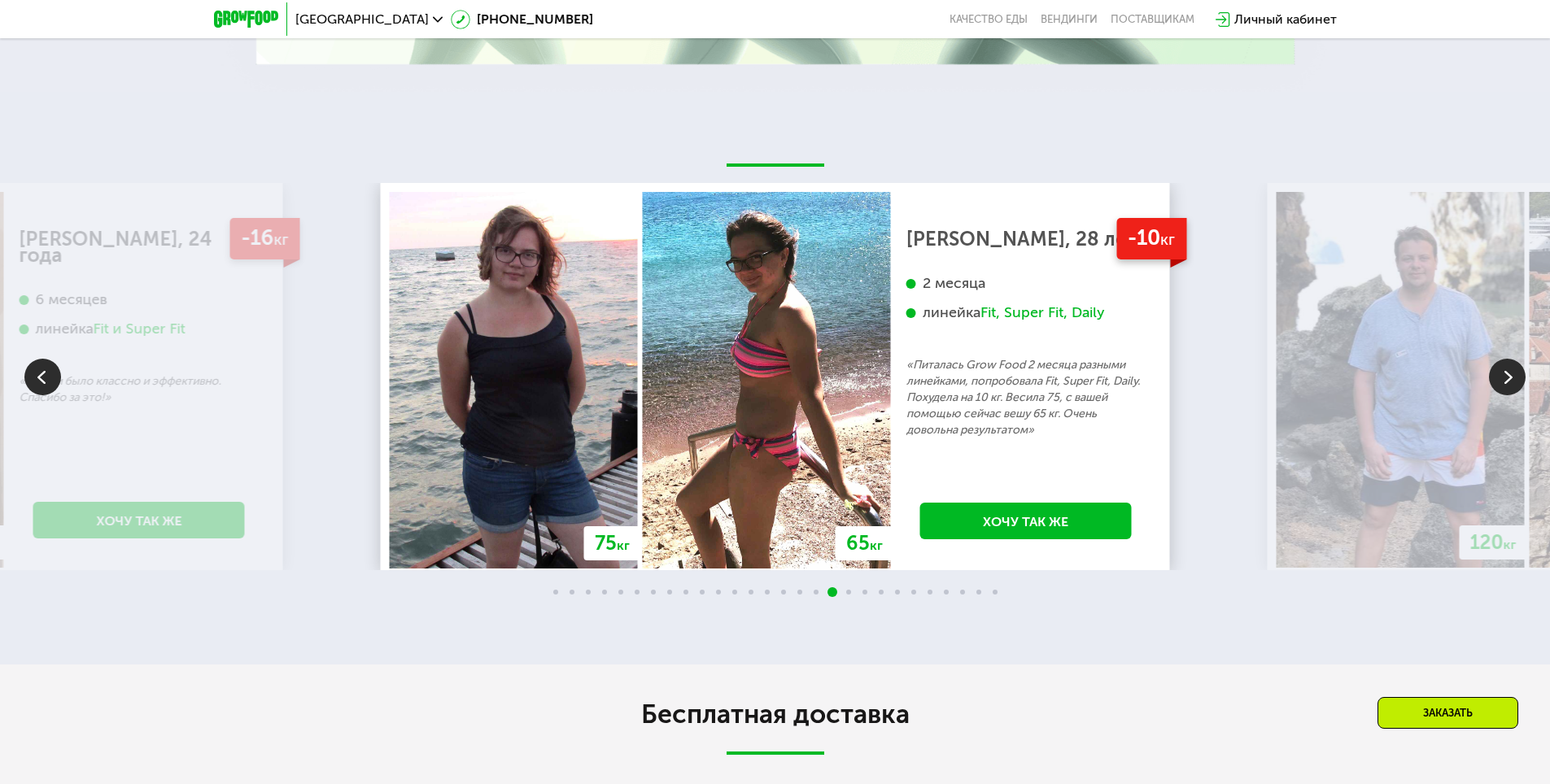
click at [1498, 369] on img at bounding box center [1508, 377] width 37 height 37
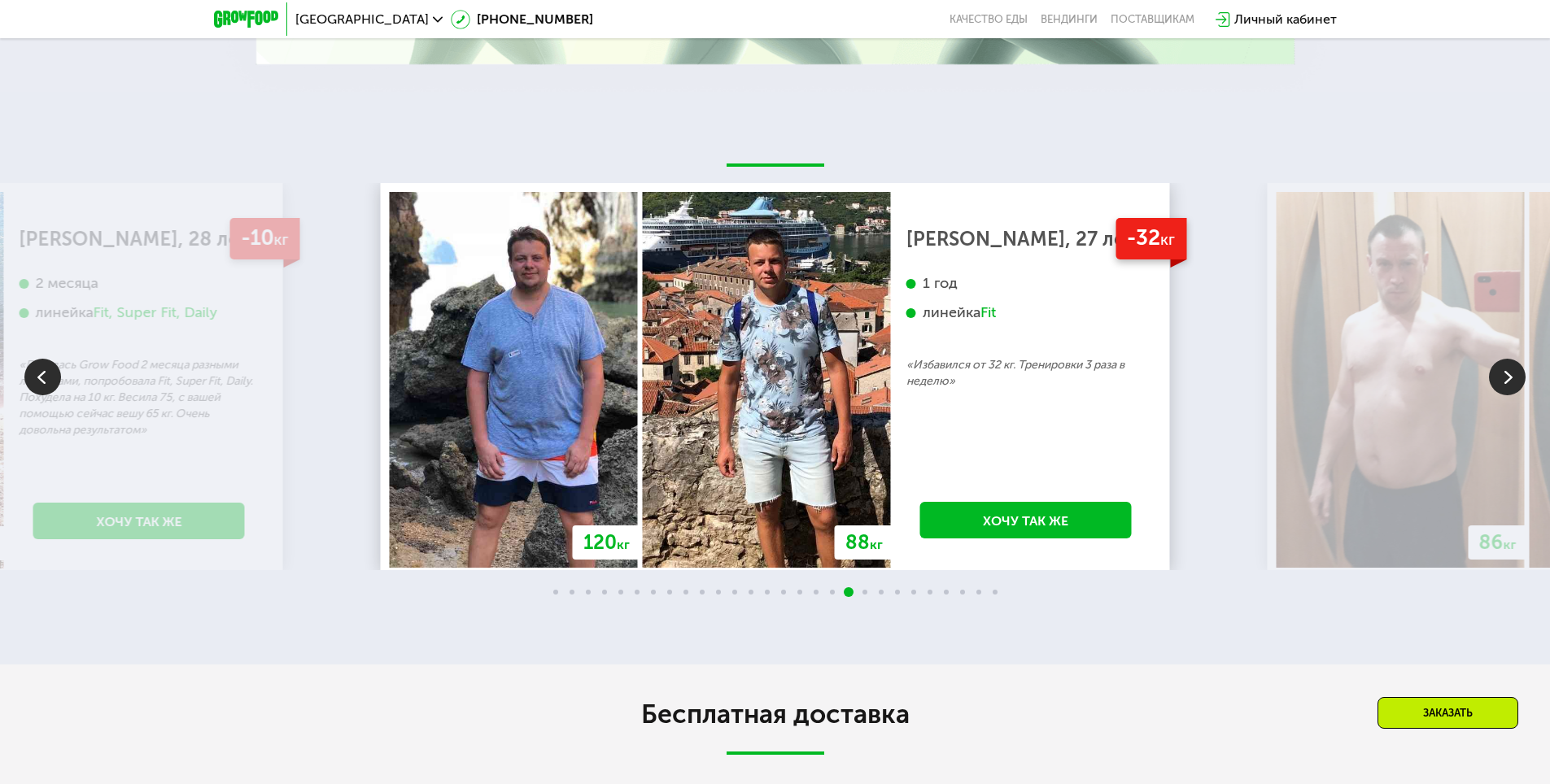
click at [1502, 369] on img at bounding box center [1508, 377] width 37 height 37
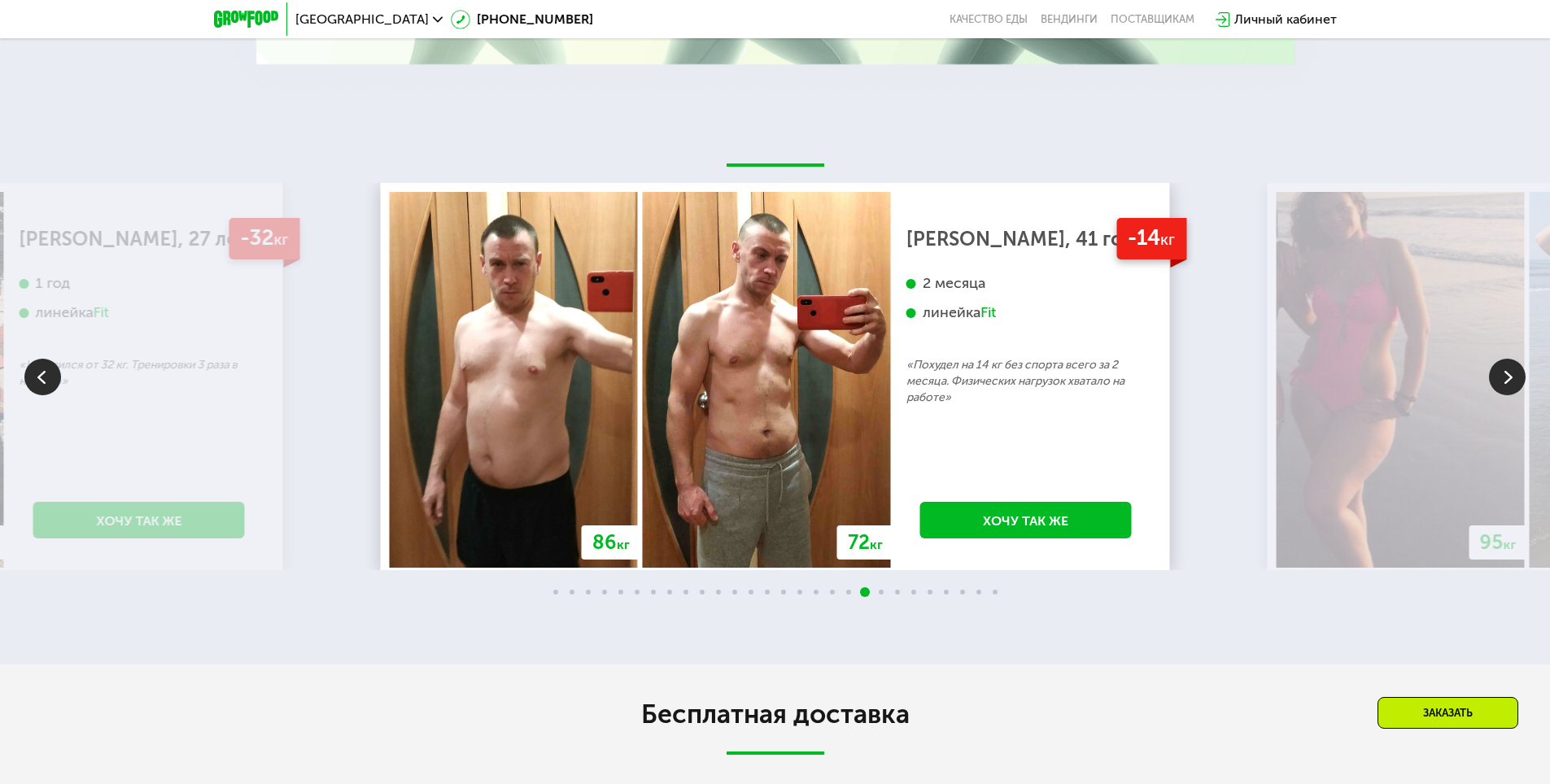
click at [1502, 368] on img at bounding box center [1508, 377] width 37 height 37
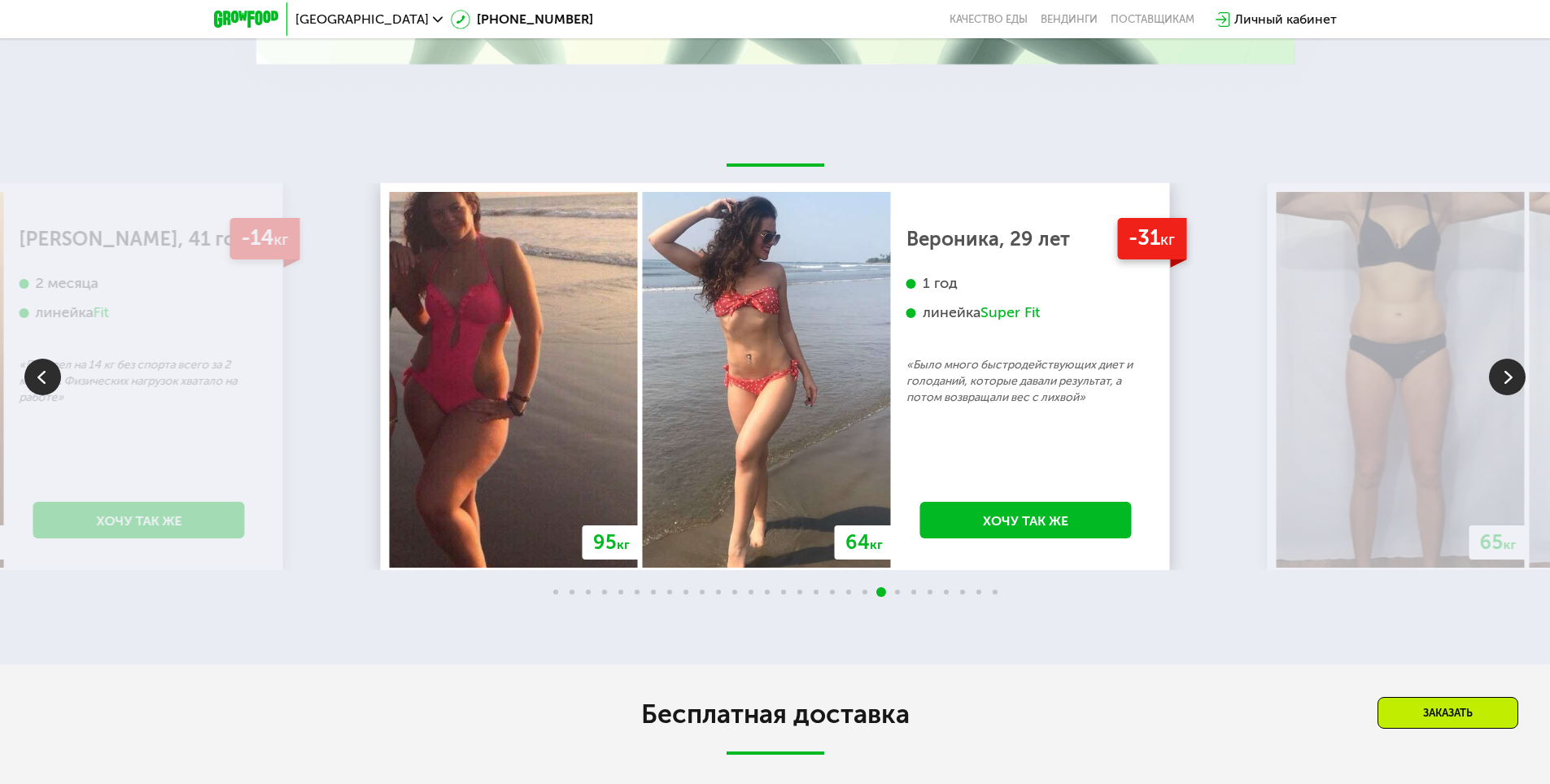
click at [1498, 376] on img at bounding box center [1508, 377] width 37 height 37
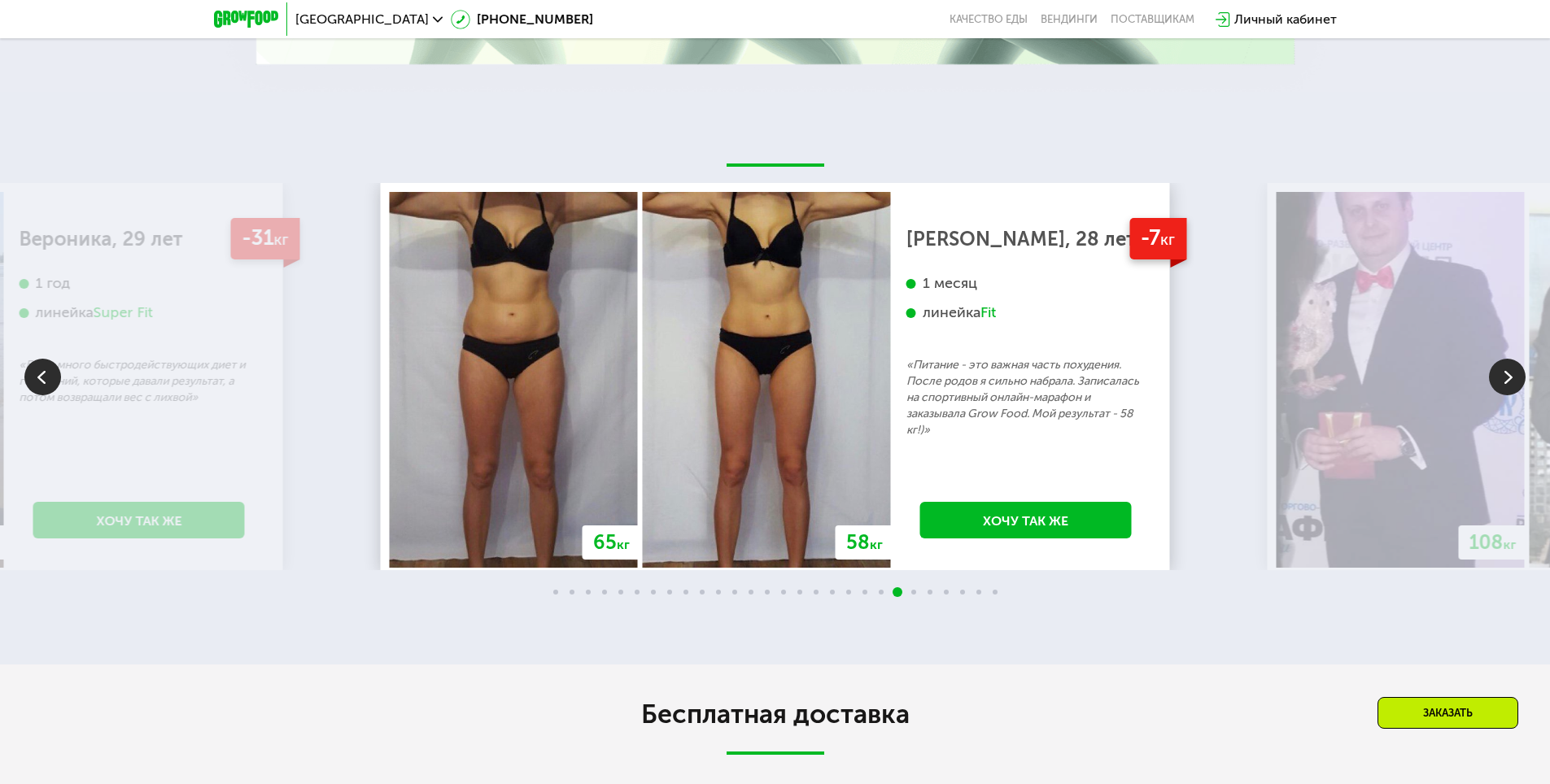
click at [1498, 376] on img at bounding box center [1508, 377] width 37 height 37
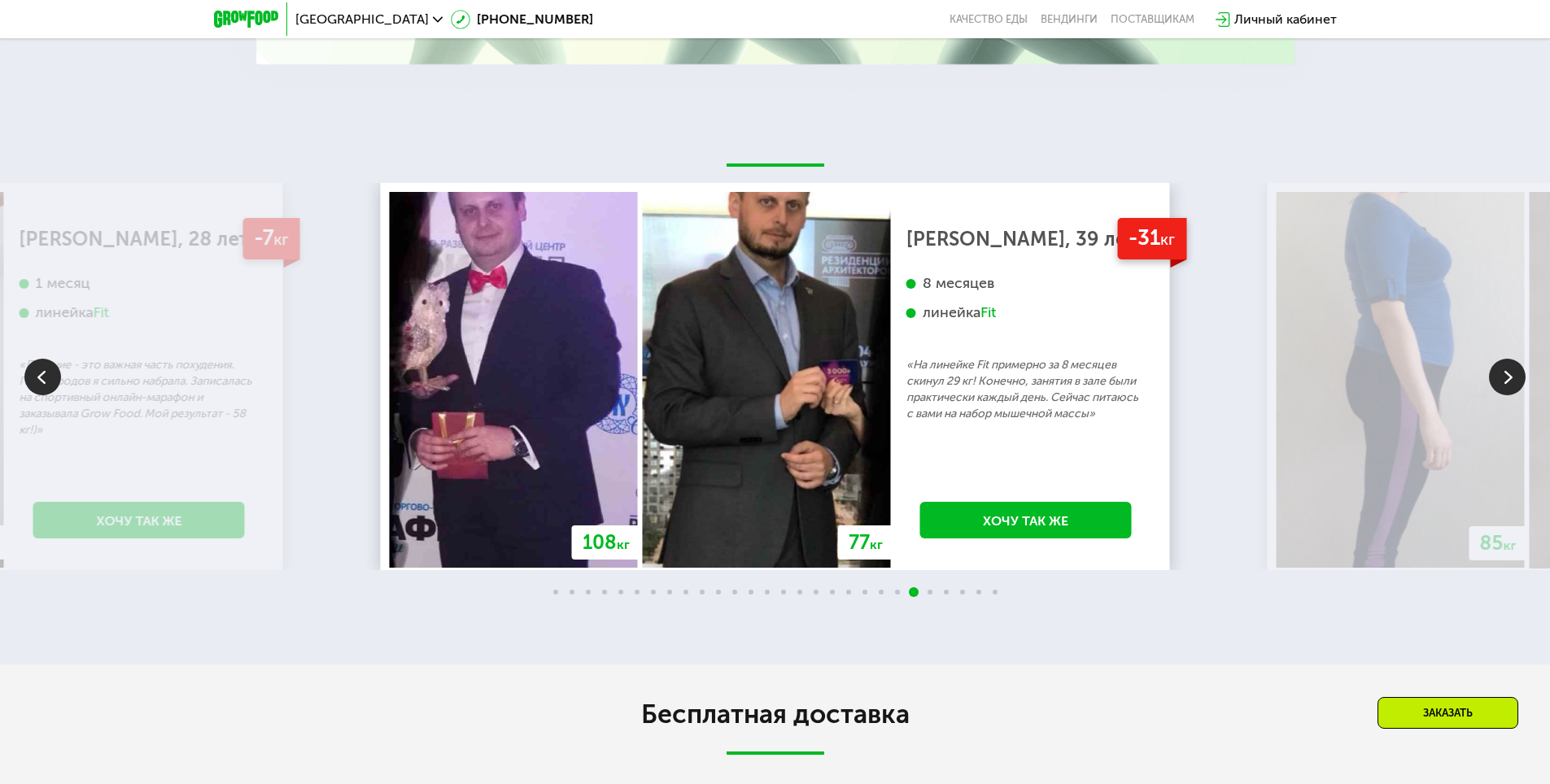
click at [1496, 376] on img at bounding box center [1508, 377] width 37 height 37
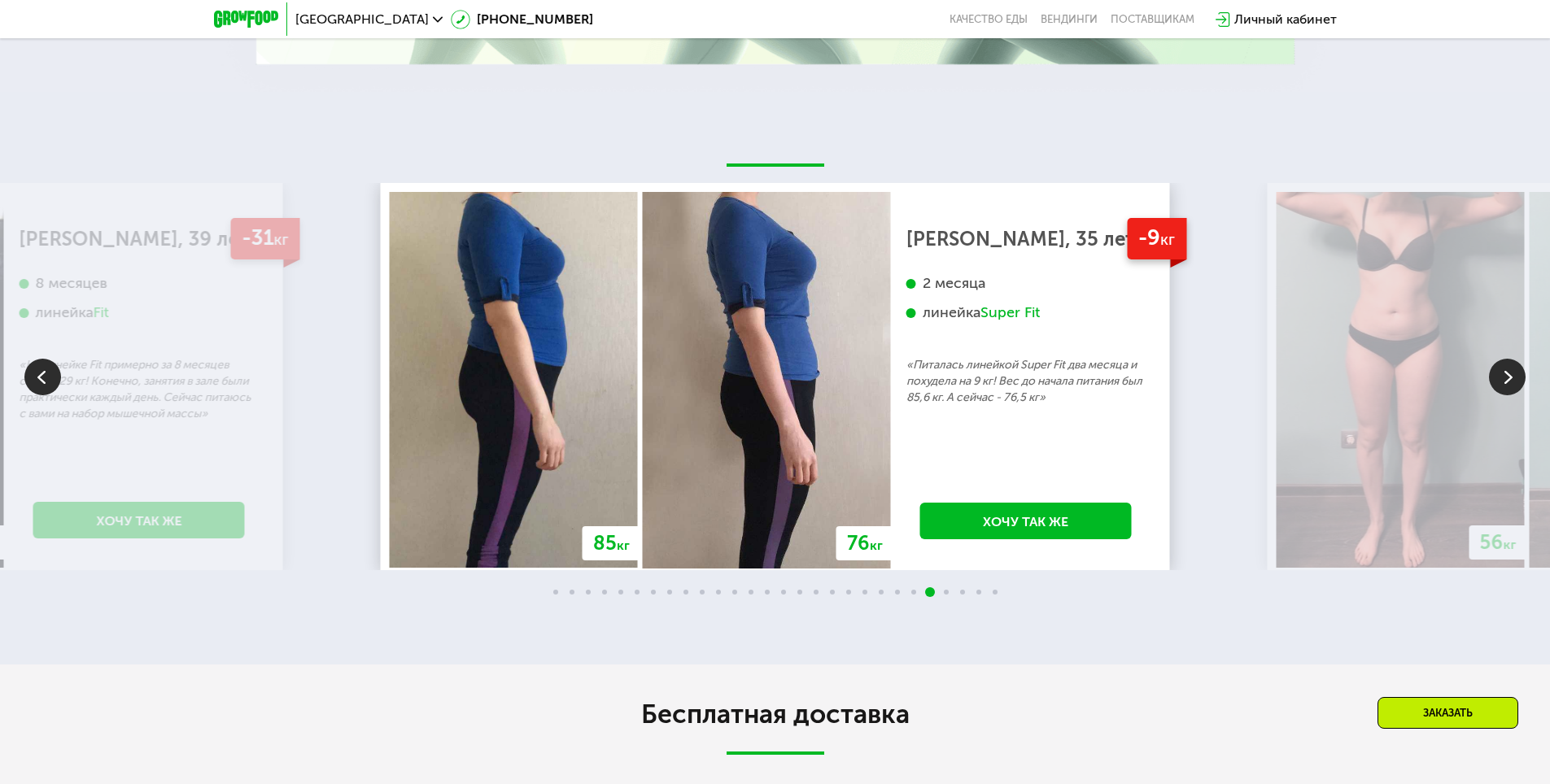
click at [1491, 375] on img at bounding box center [1508, 377] width 37 height 37
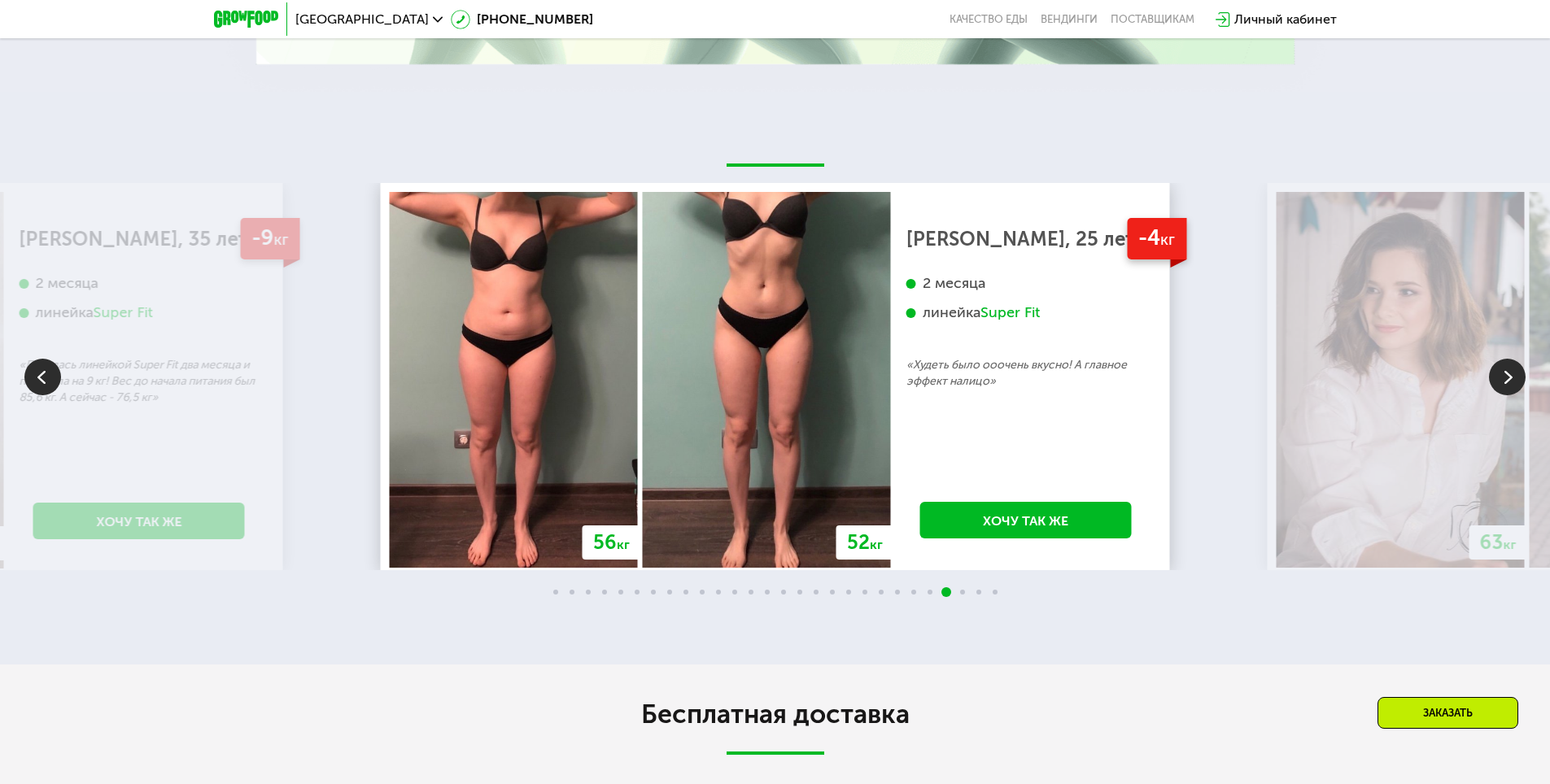
click at [1491, 375] on img at bounding box center [1508, 377] width 37 height 37
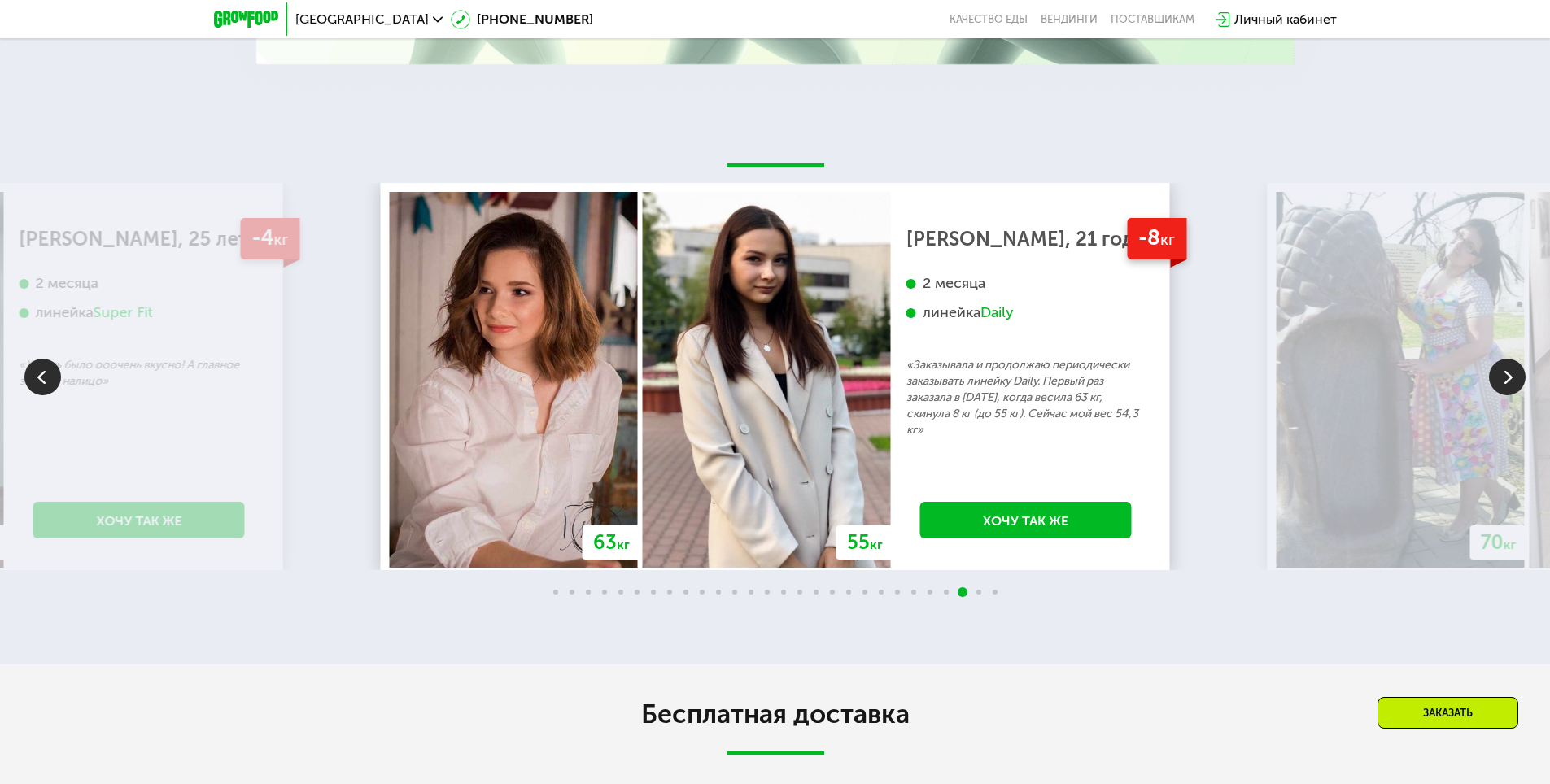
click at [1506, 368] on img at bounding box center [1508, 377] width 37 height 37
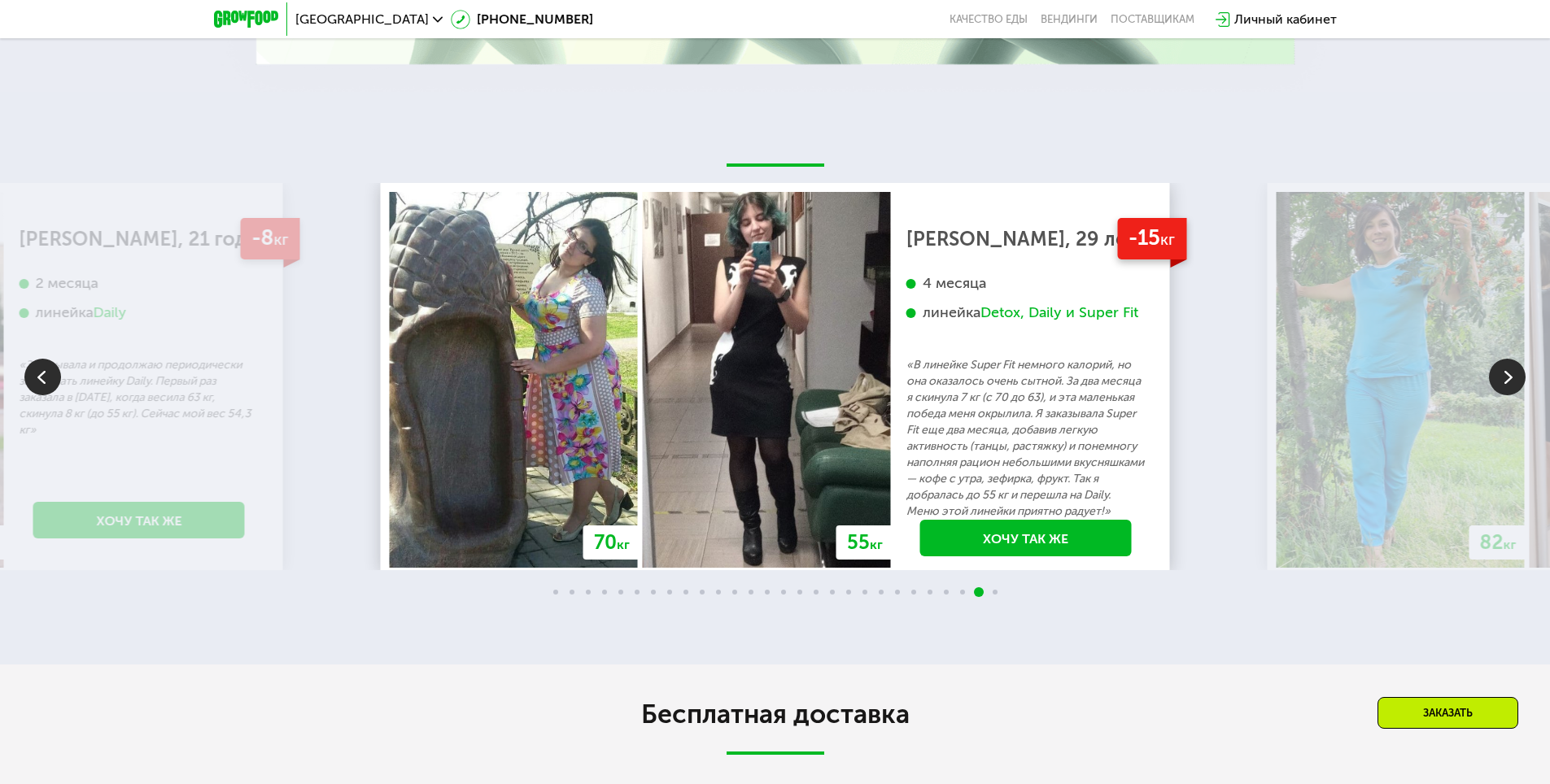
click at [37, 359] on img at bounding box center [43, 377] width 37 height 37
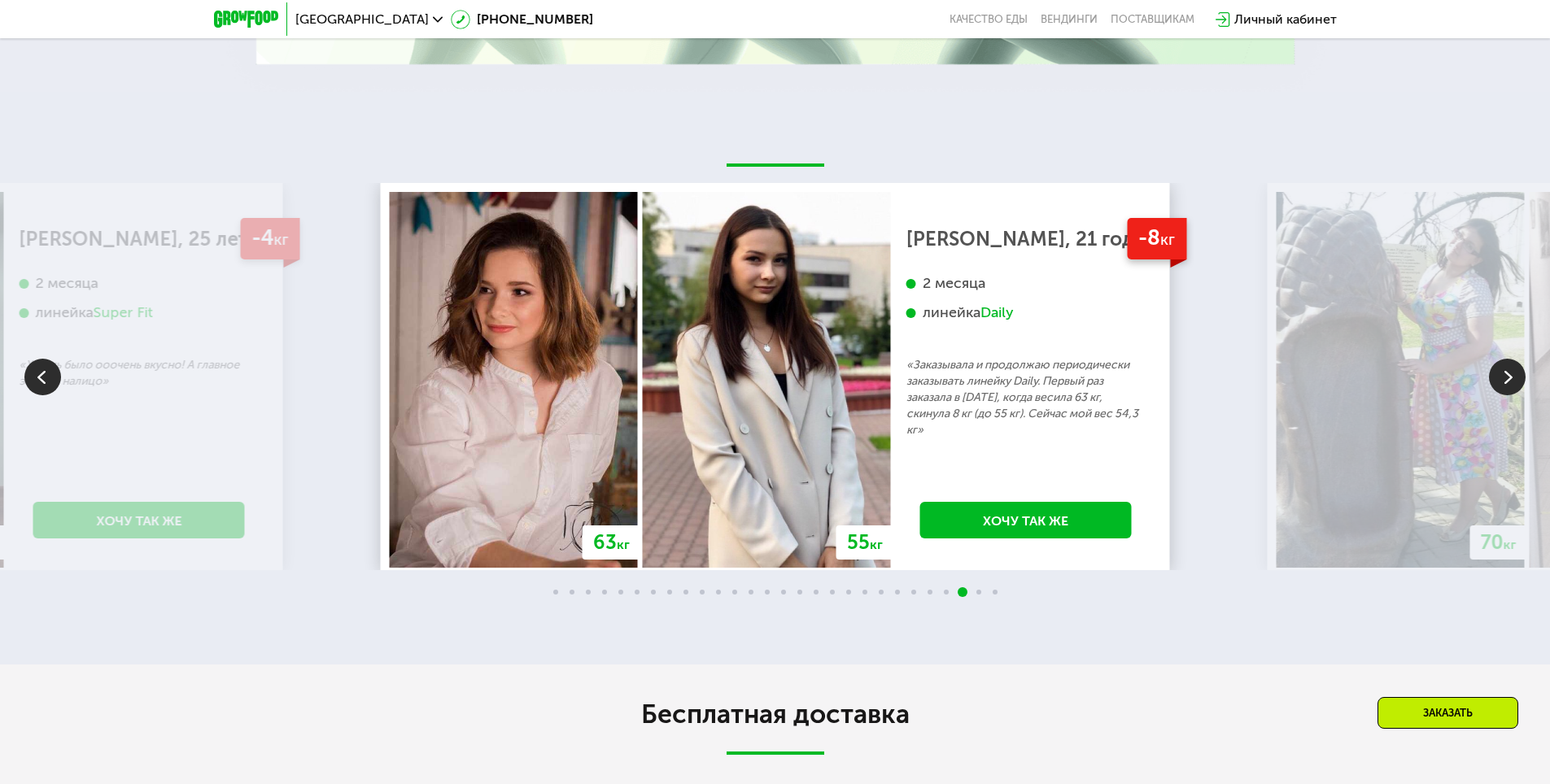
click at [1494, 359] on img at bounding box center [1508, 377] width 37 height 37
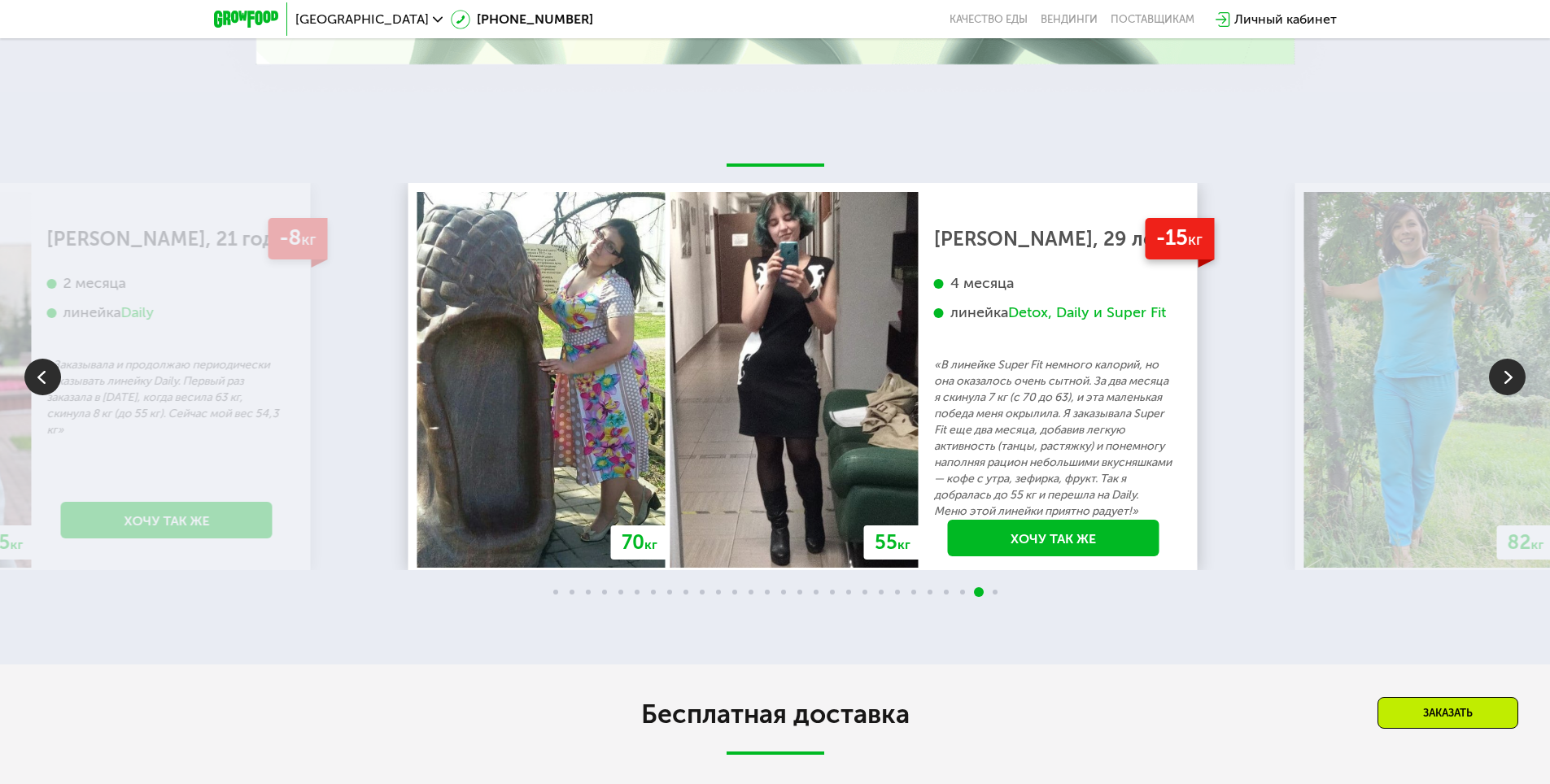
click at [1012, 437] on p "«В линейке Super Fit немного калорий, но она оказалось очень сытной. За два мес…" at bounding box center [1054, 439] width 239 height 163
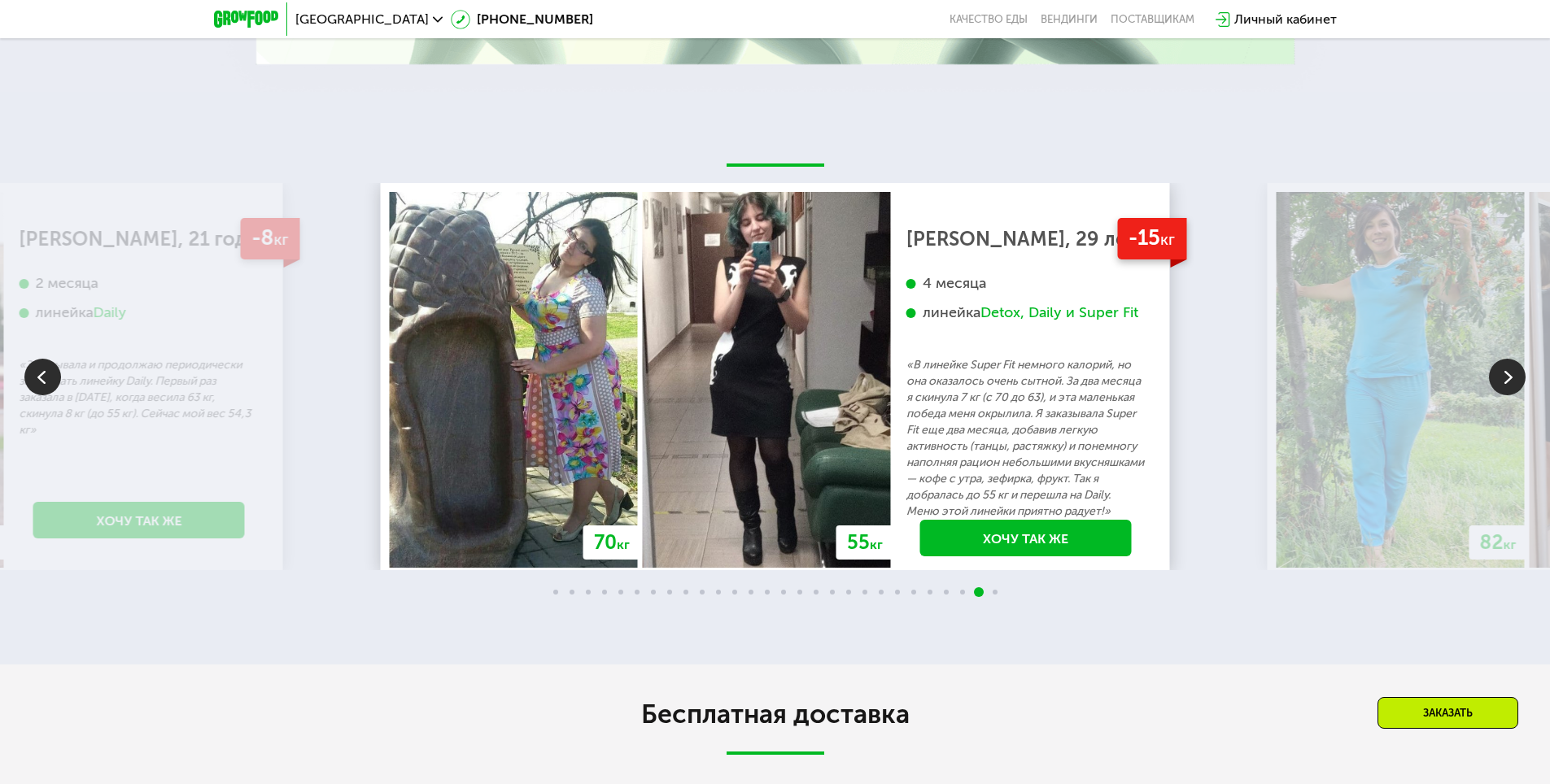
click at [1501, 376] on img at bounding box center [1508, 377] width 37 height 37
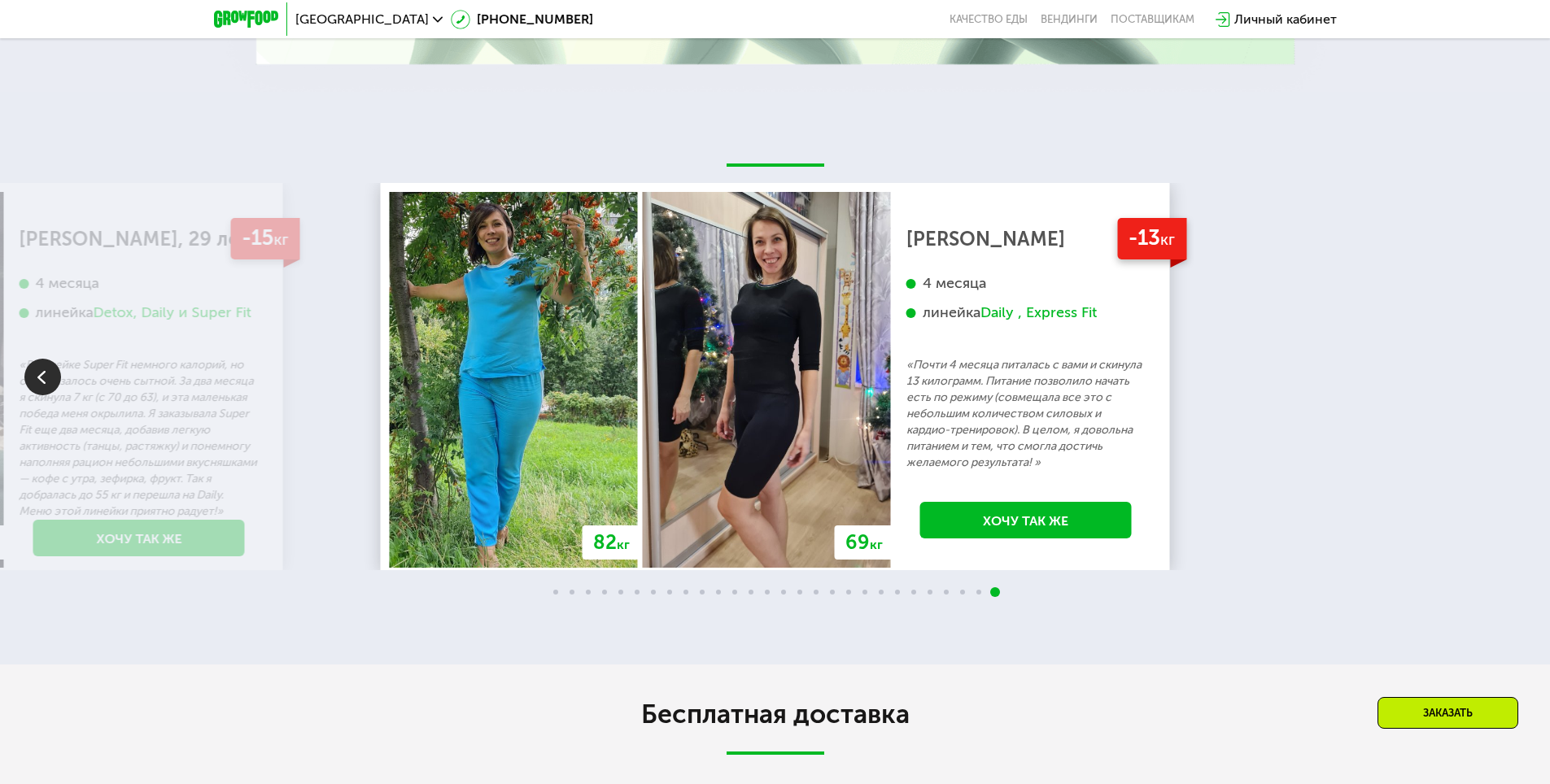
click at [39, 371] on img at bounding box center [43, 377] width 37 height 37
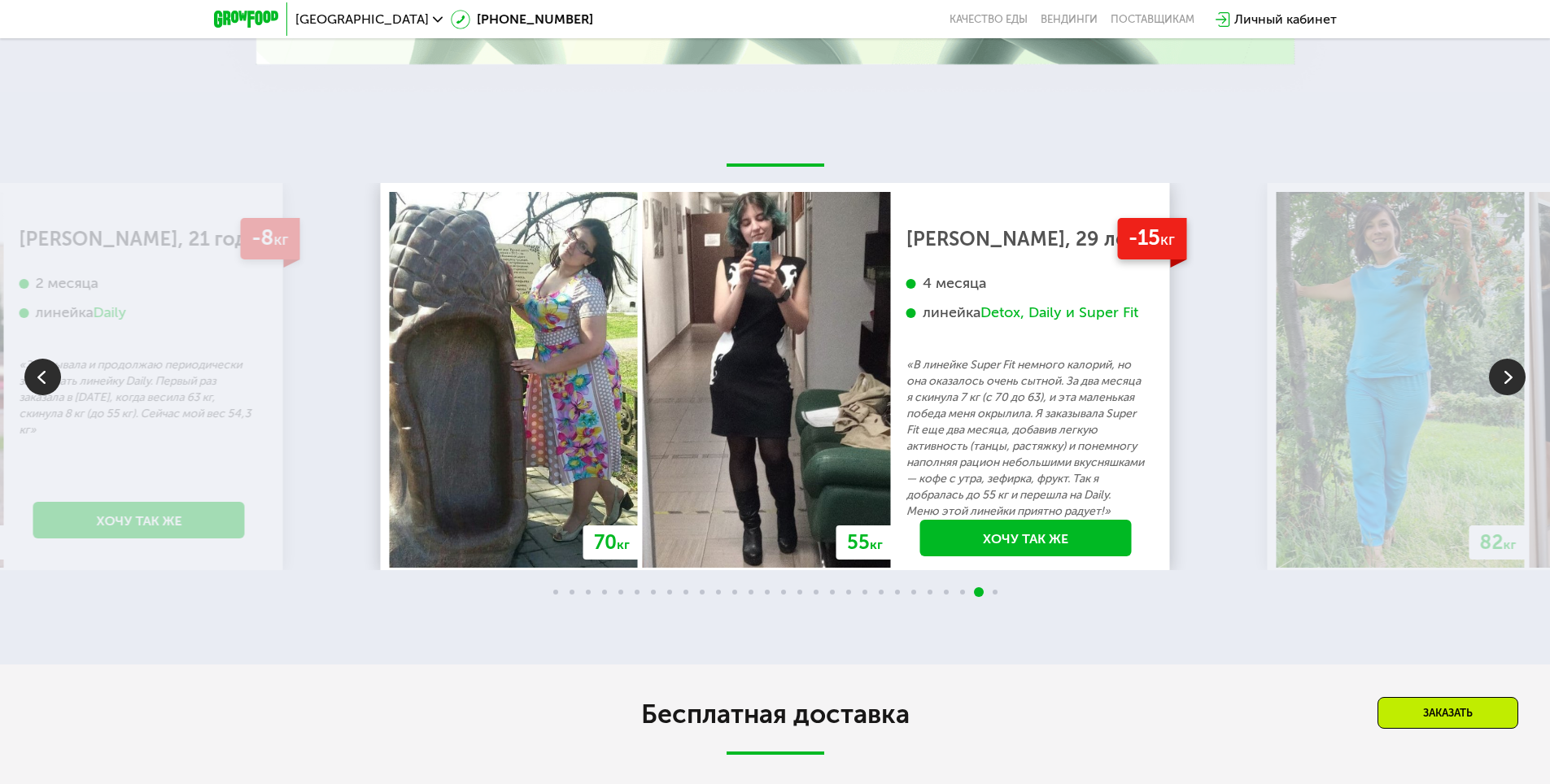
click at [1511, 366] on img at bounding box center [1508, 377] width 37 height 37
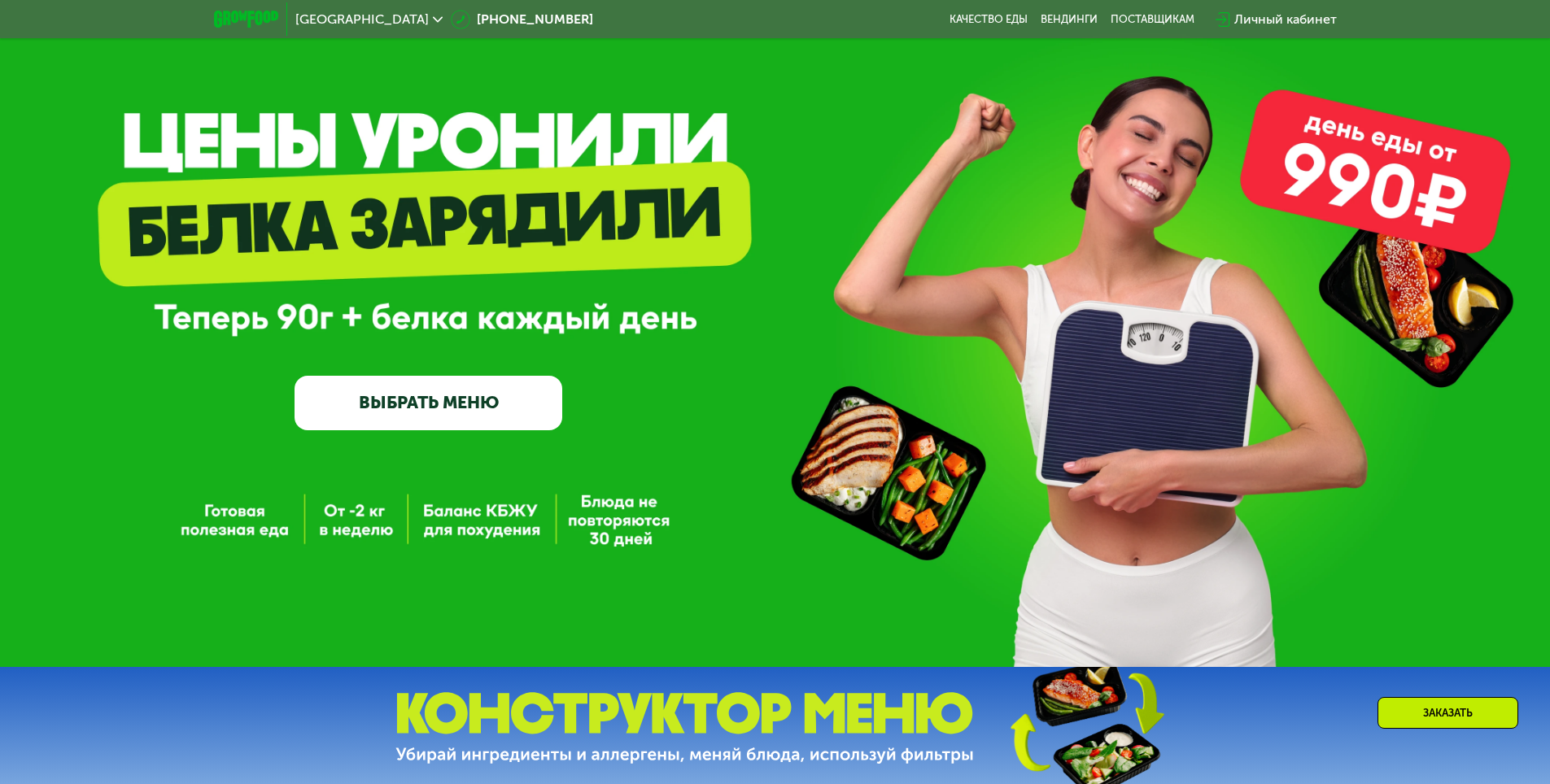
scroll to position [0, 0]
